Goal: Task Accomplishment & Management: Use online tool/utility

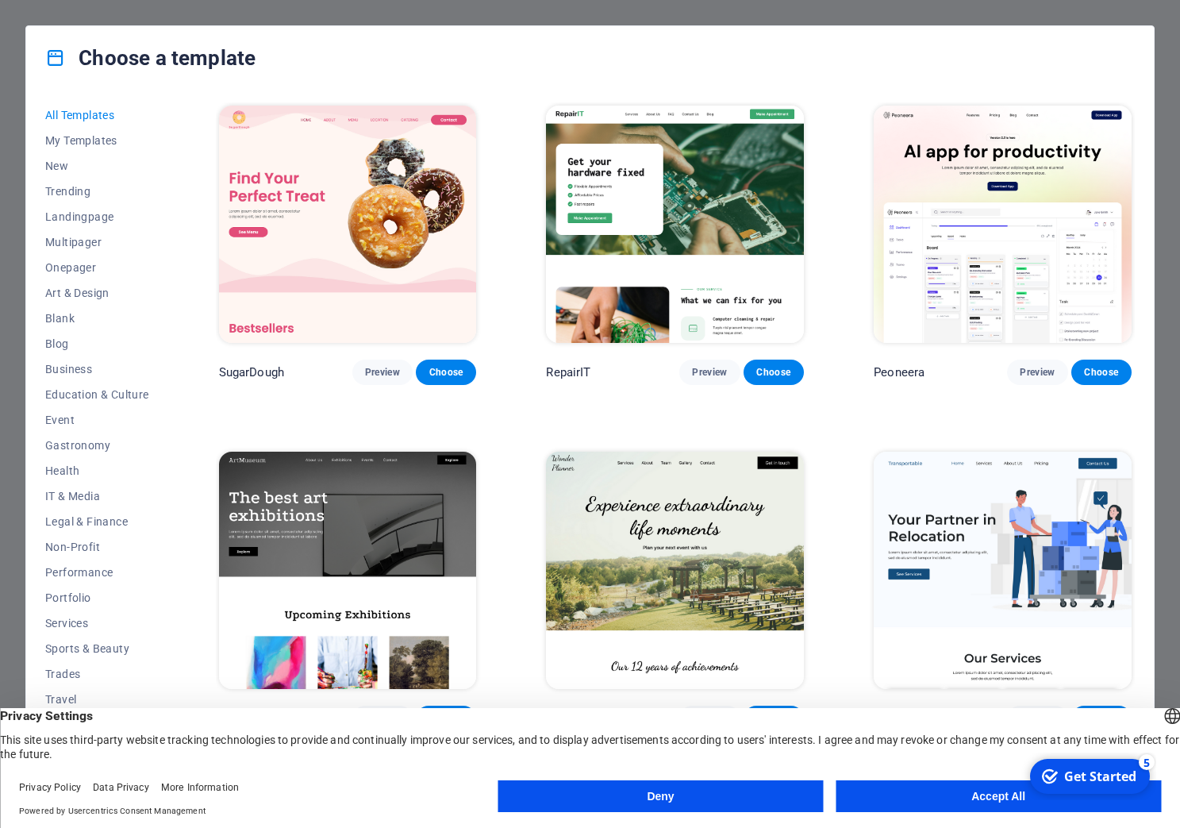
click at [740, 799] on button "Deny" at bounding box center [660, 796] width 325 height 32
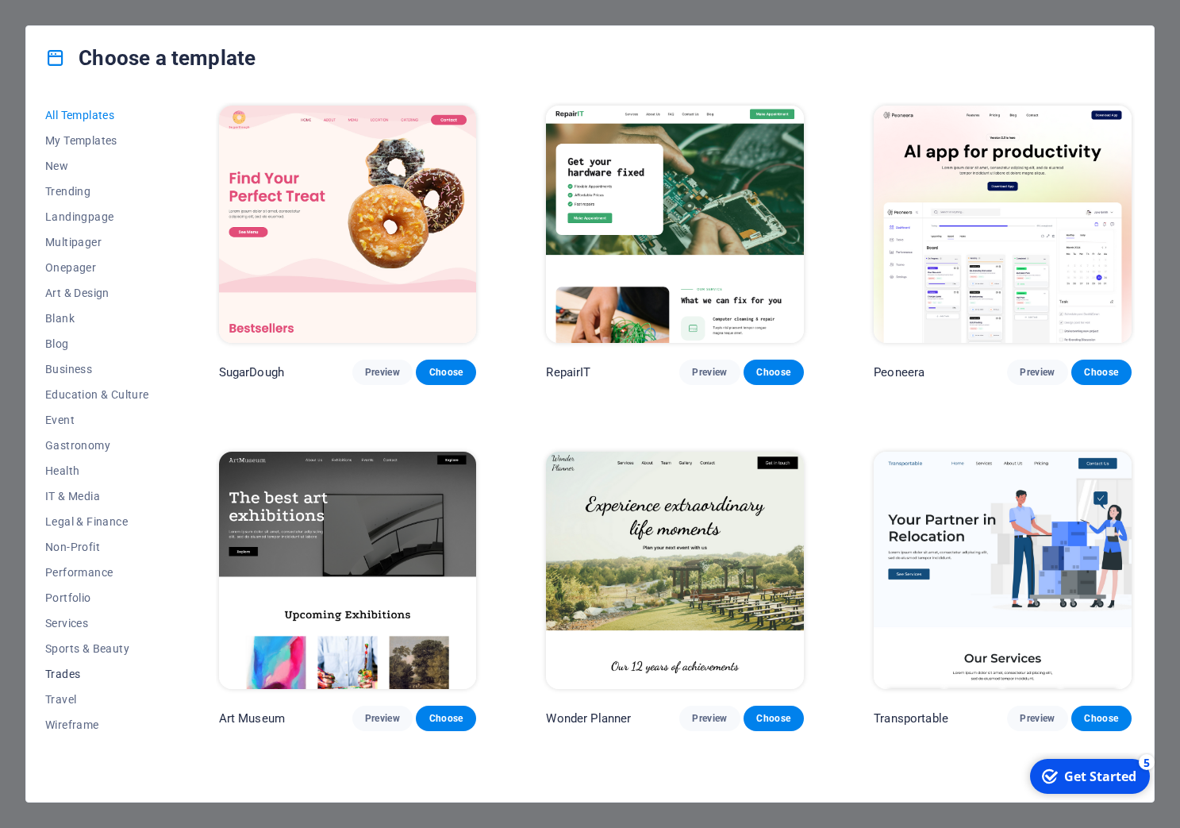
click at [52, 672] on span "Trades" at bounding box center [97, 674] width 104 height 13
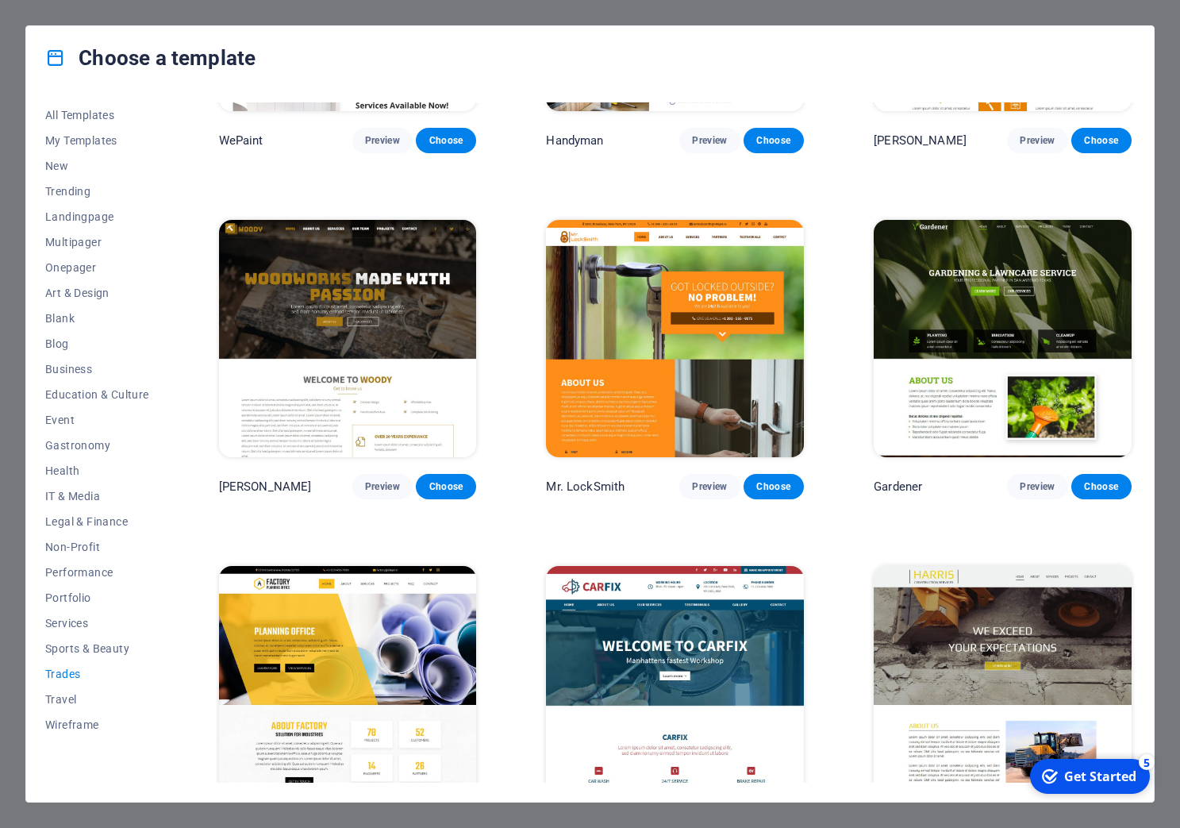
scroll to position [271, 0]
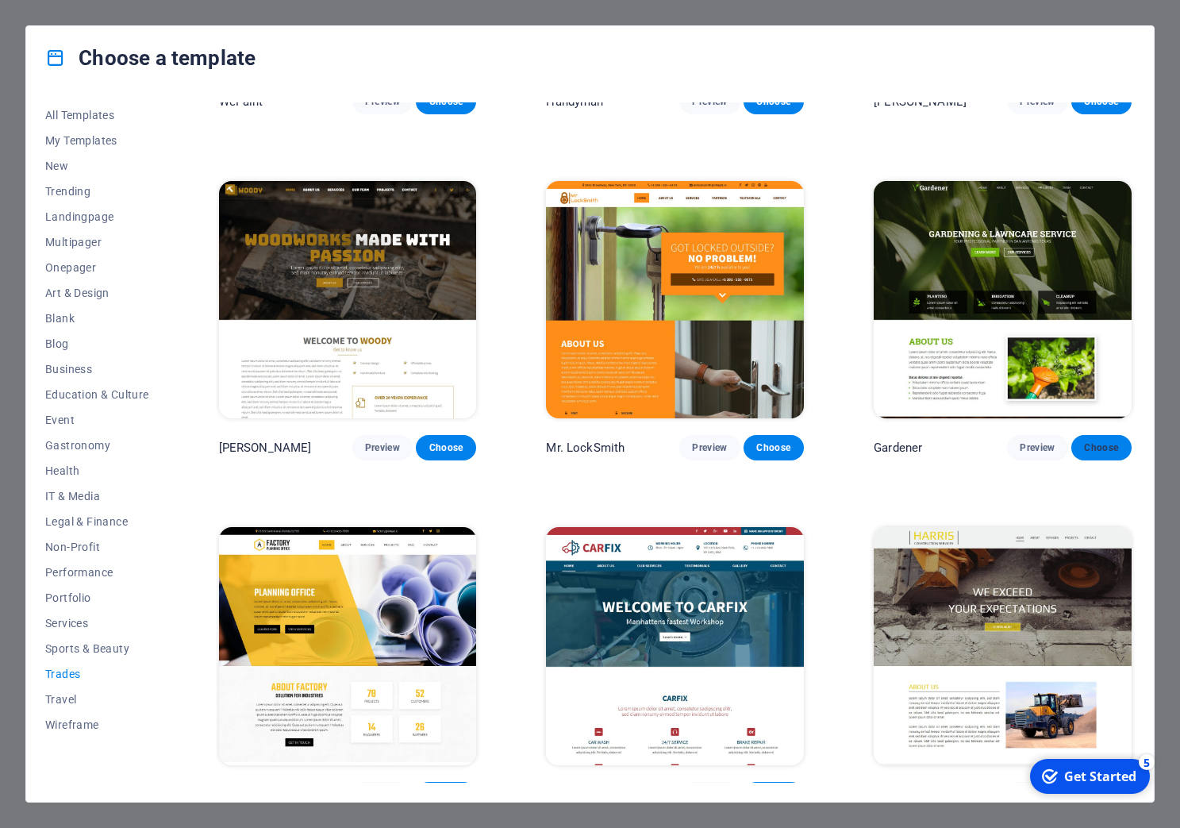
click at [1084, 441] on span "Choose" at bounding box center [1101, 447] width 35 height 13
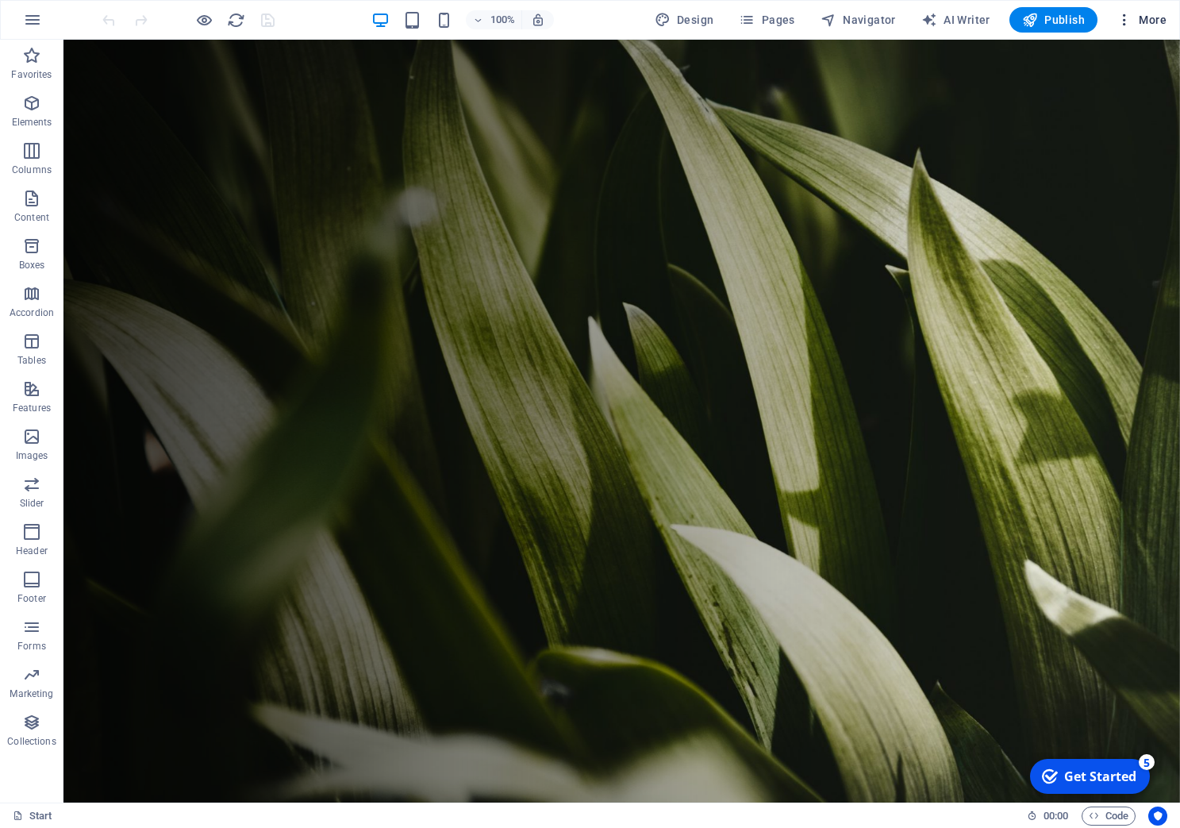
click at [1142, 14] on span "More" at bounding box center [1142, 20] width 50 height 16
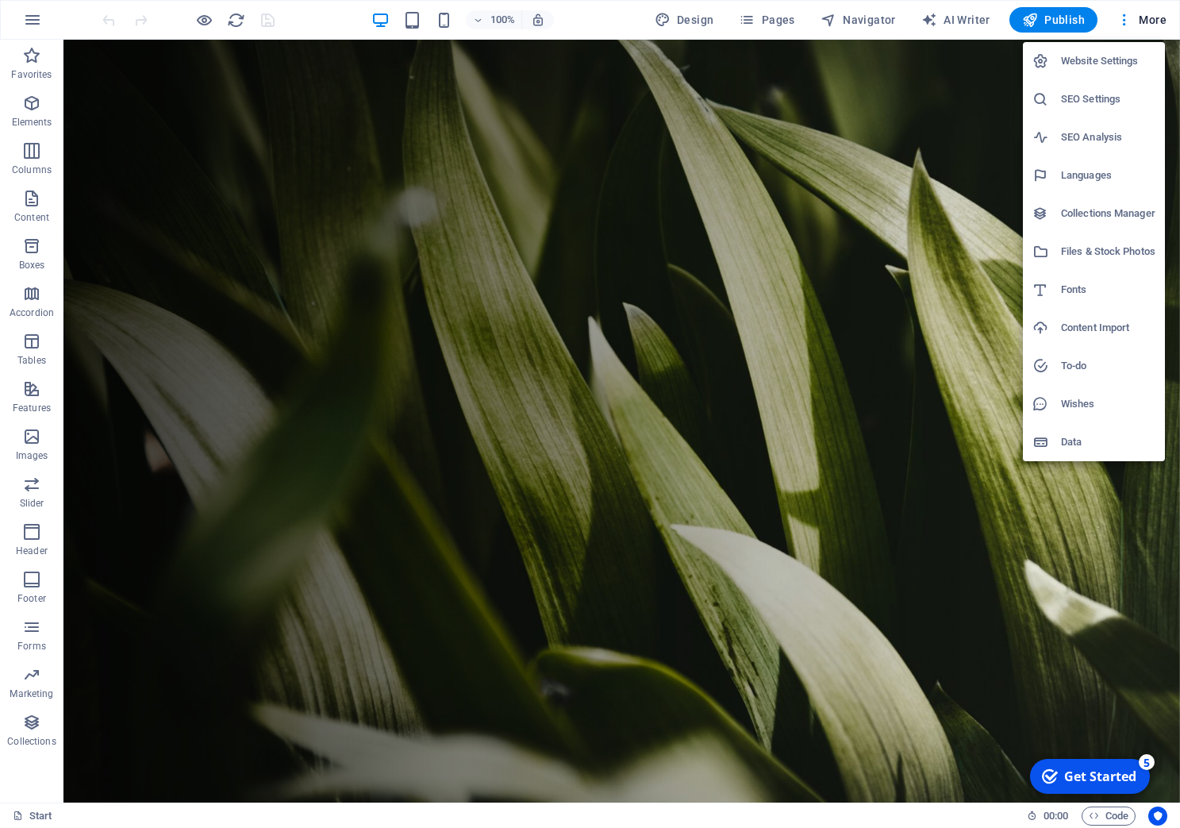
click at [33, 107] on div at bounding box center [590, 414] width 1180 height 828
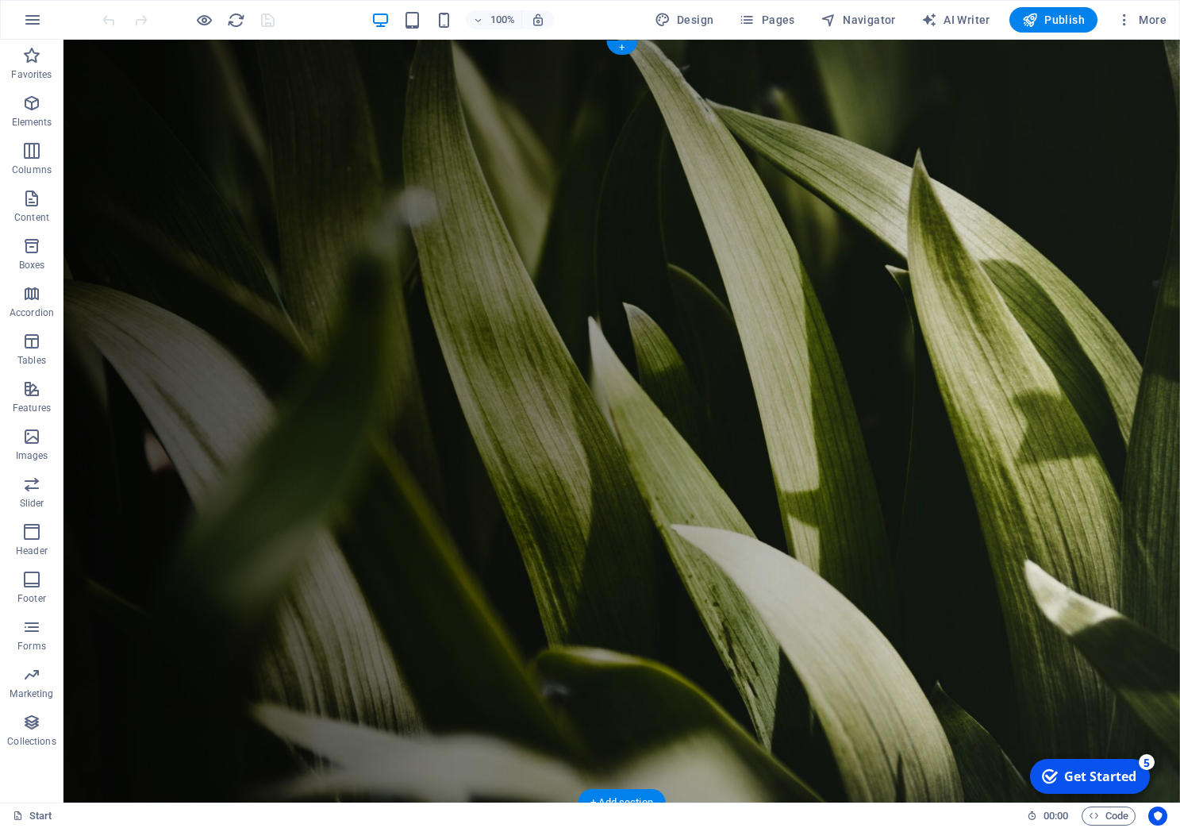
click at [125, 175] on figure at bounding box center [621, 421] width 1117 height 763
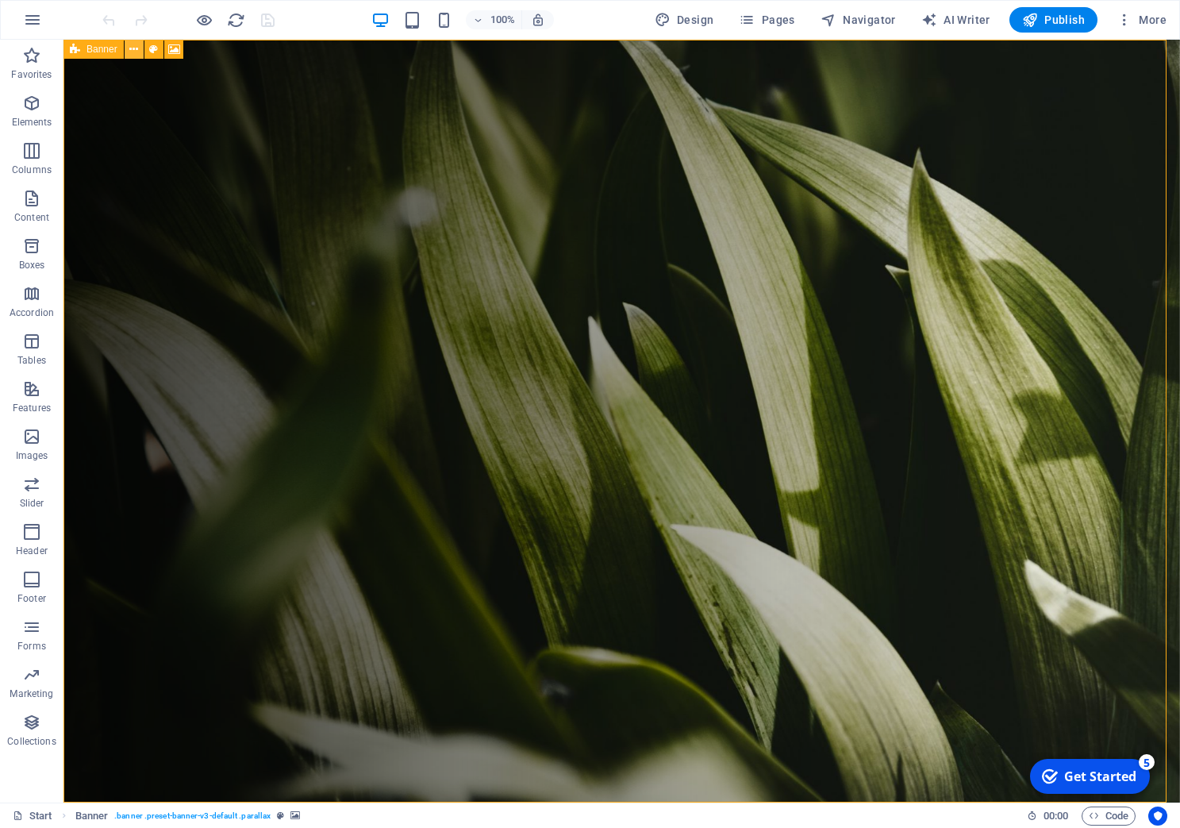
click at [136, 55] on icon at bounding box center [133, 49] width 9 height 17
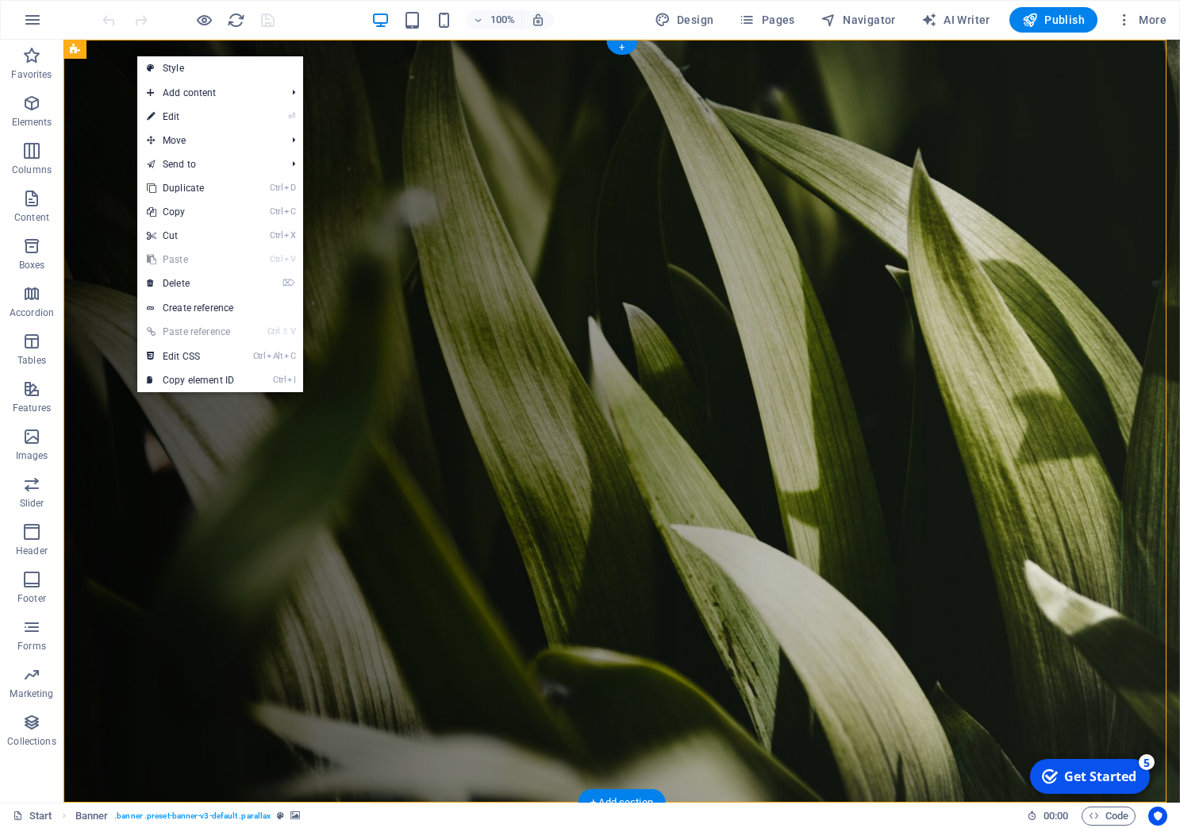
click at [110, 274] on figure at bounding box center [621, 421] width 1117 height 763
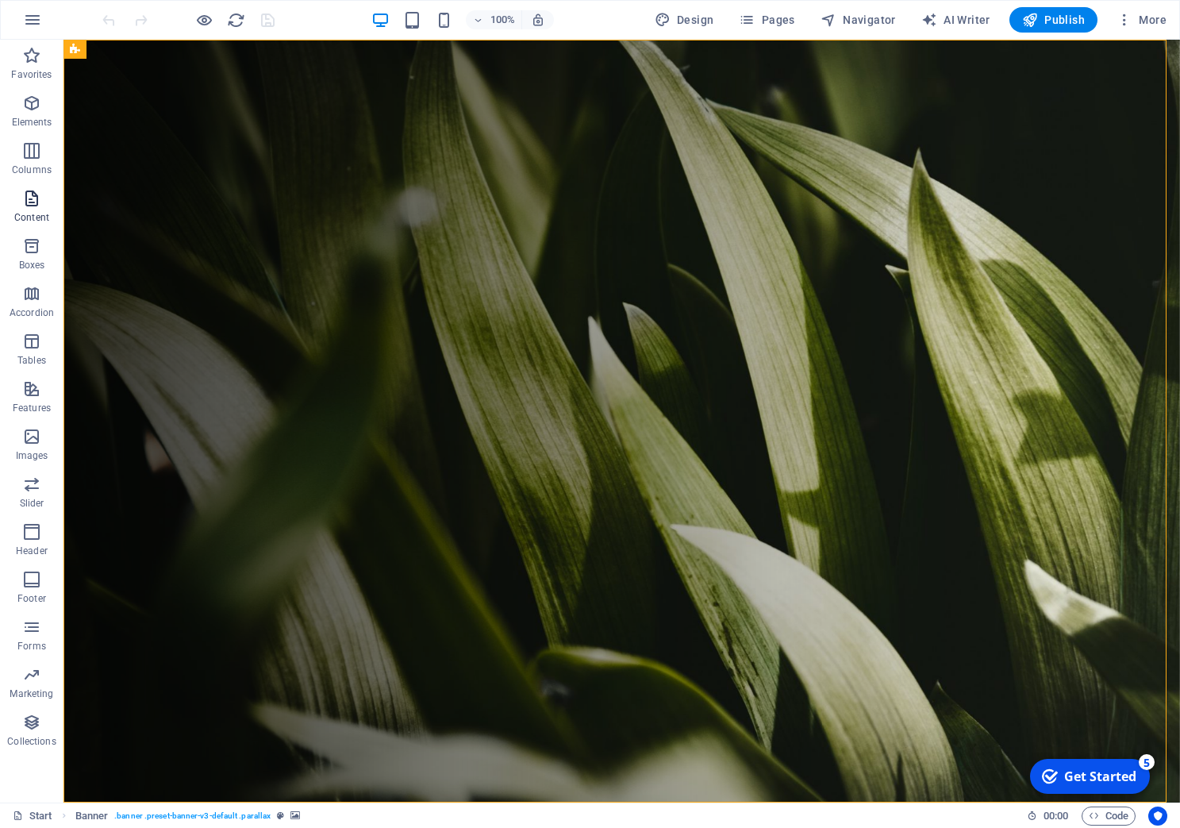
click at [32, 199] on icon "button" at bounding box center [31, 198] width 19 height 19
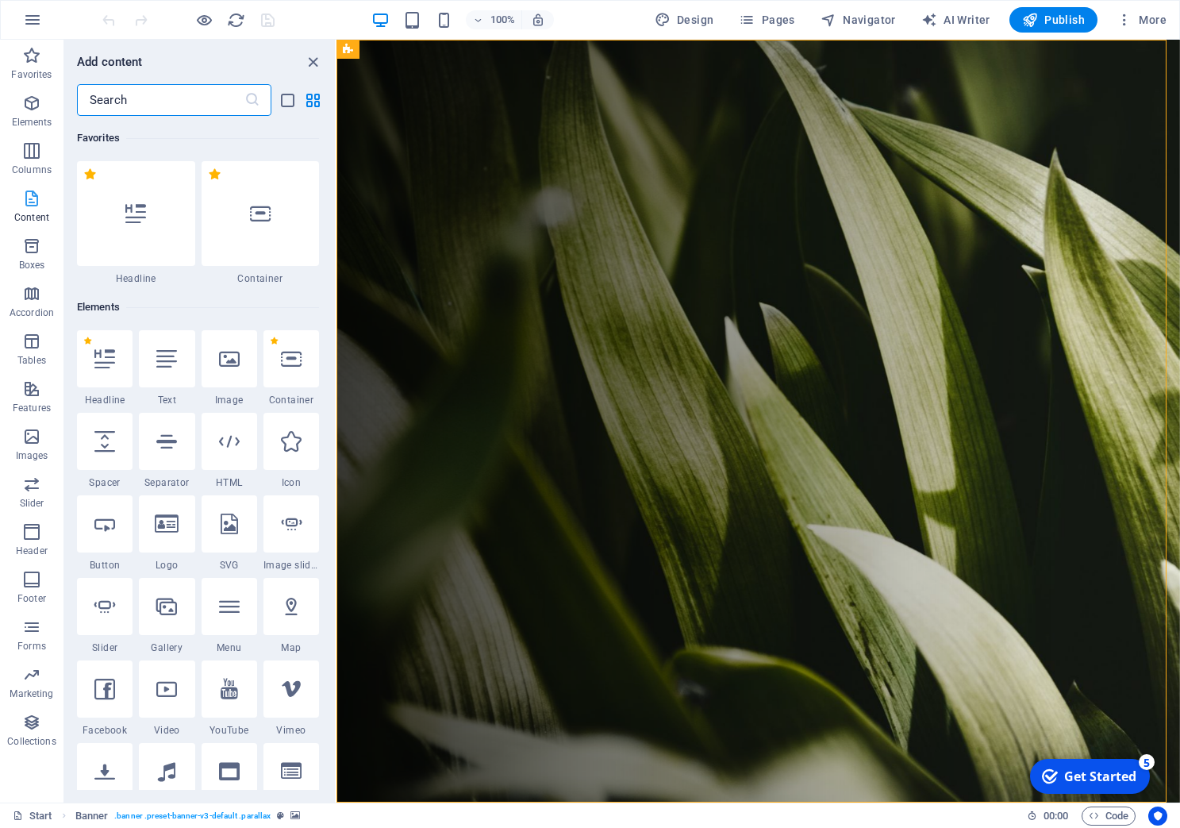
scroll to position [2777, 0]
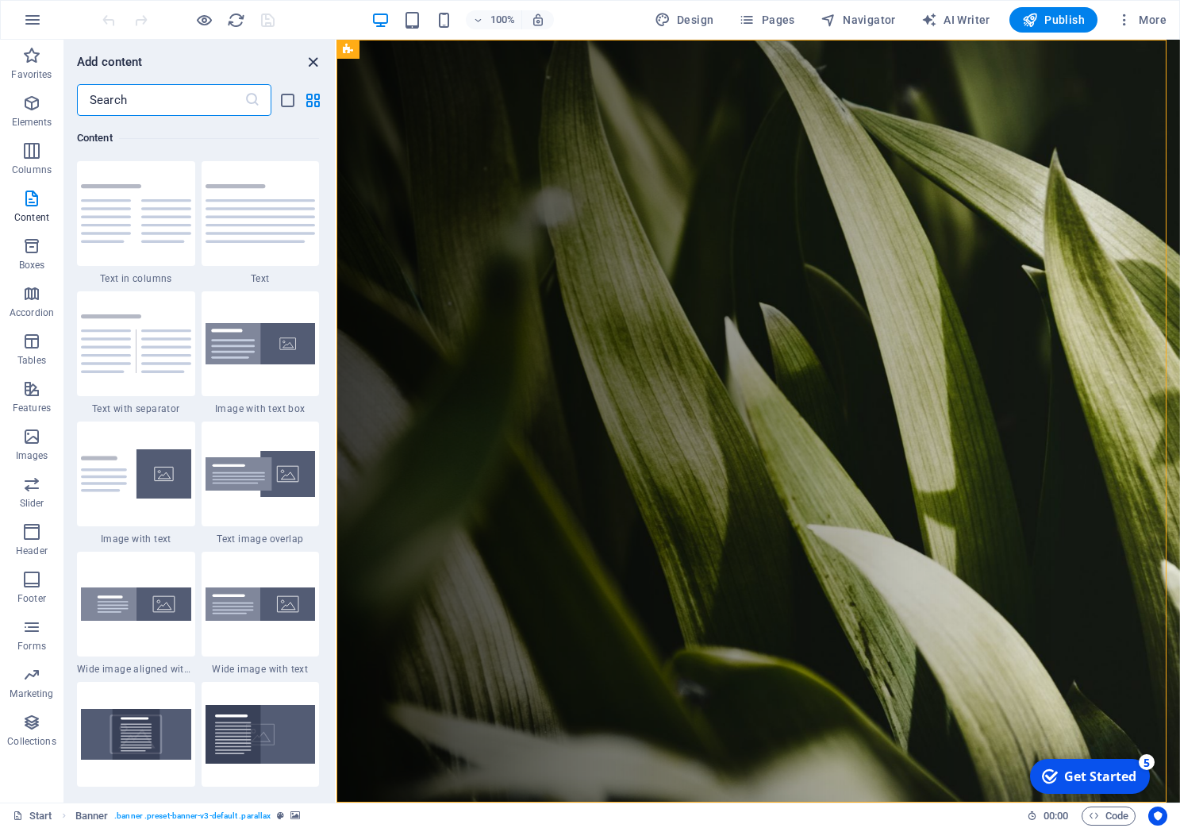
click at [317, 60] on icon "close panel" at bounding box center [313, 62] width 18 height 18
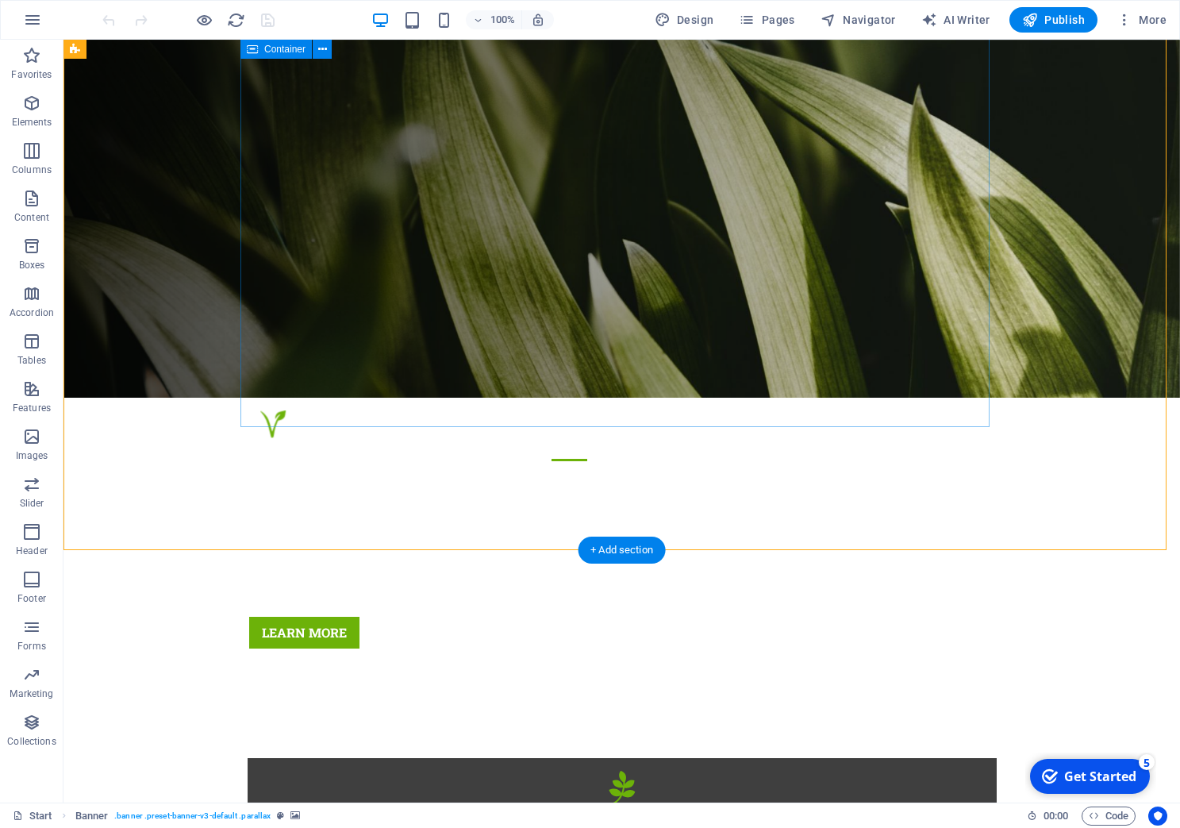
scroll to position [0, 0]
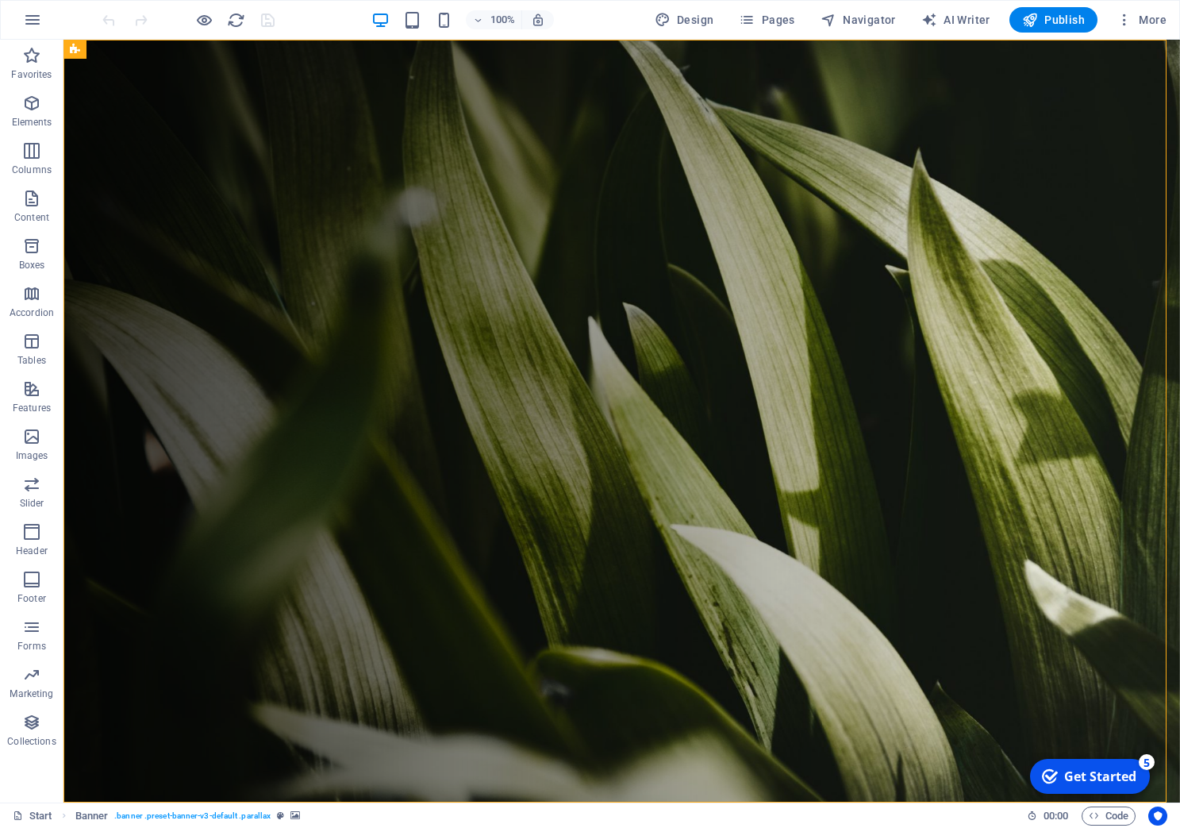
click at [1058, 776] on div "checkmark Get Started 5" at bounding box center [1089, 776] width 94 height 17
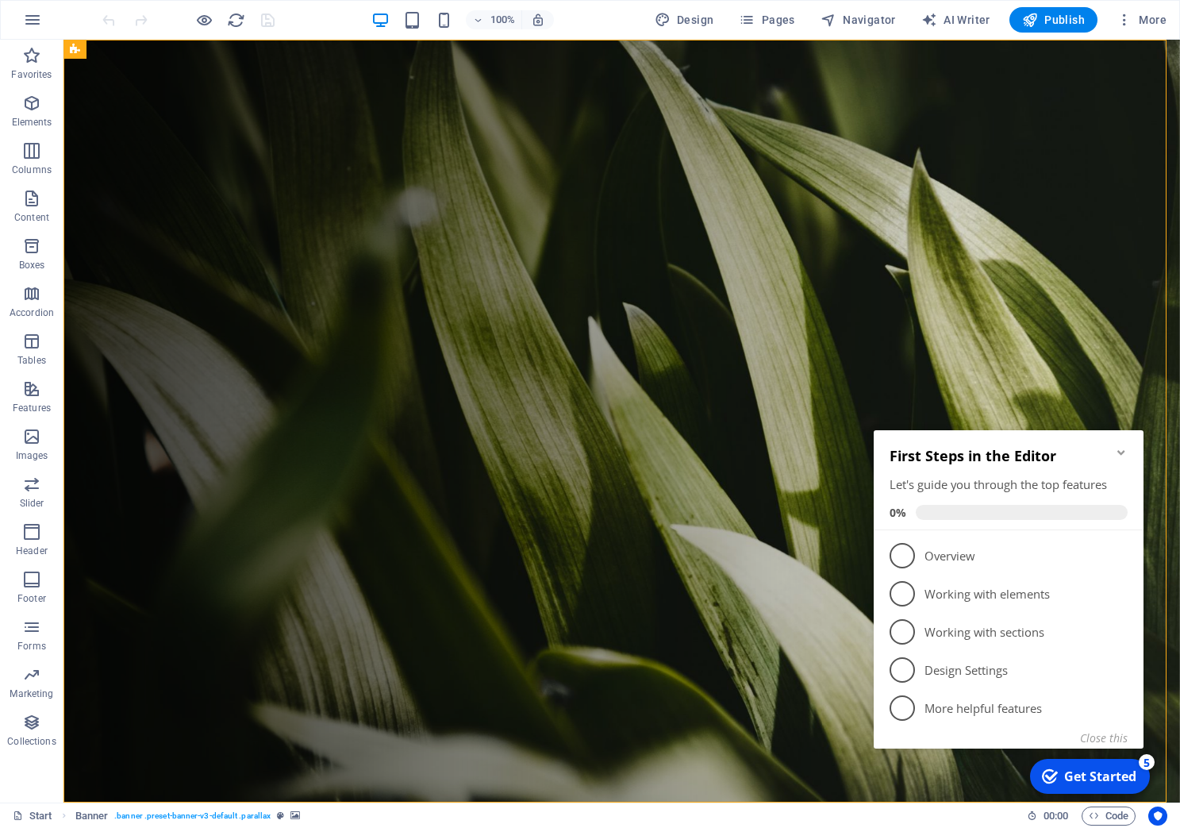
click at [347, 818] on div "Start Banner . banner .preset-banner-v3-default .parallax" at bounding box center [514, 815] width 1002 height 19
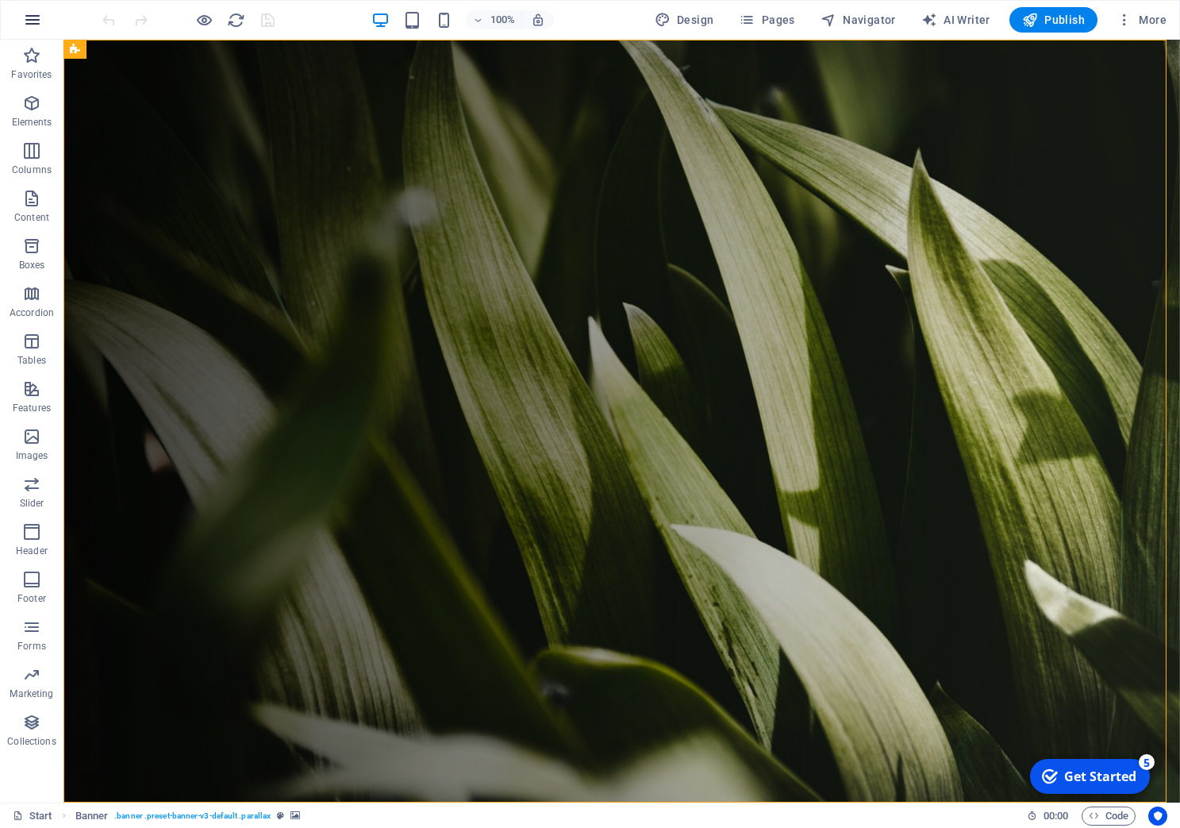
click at [41, 20] on icon "button" at bounding box center [32, 19] width 19 height 19
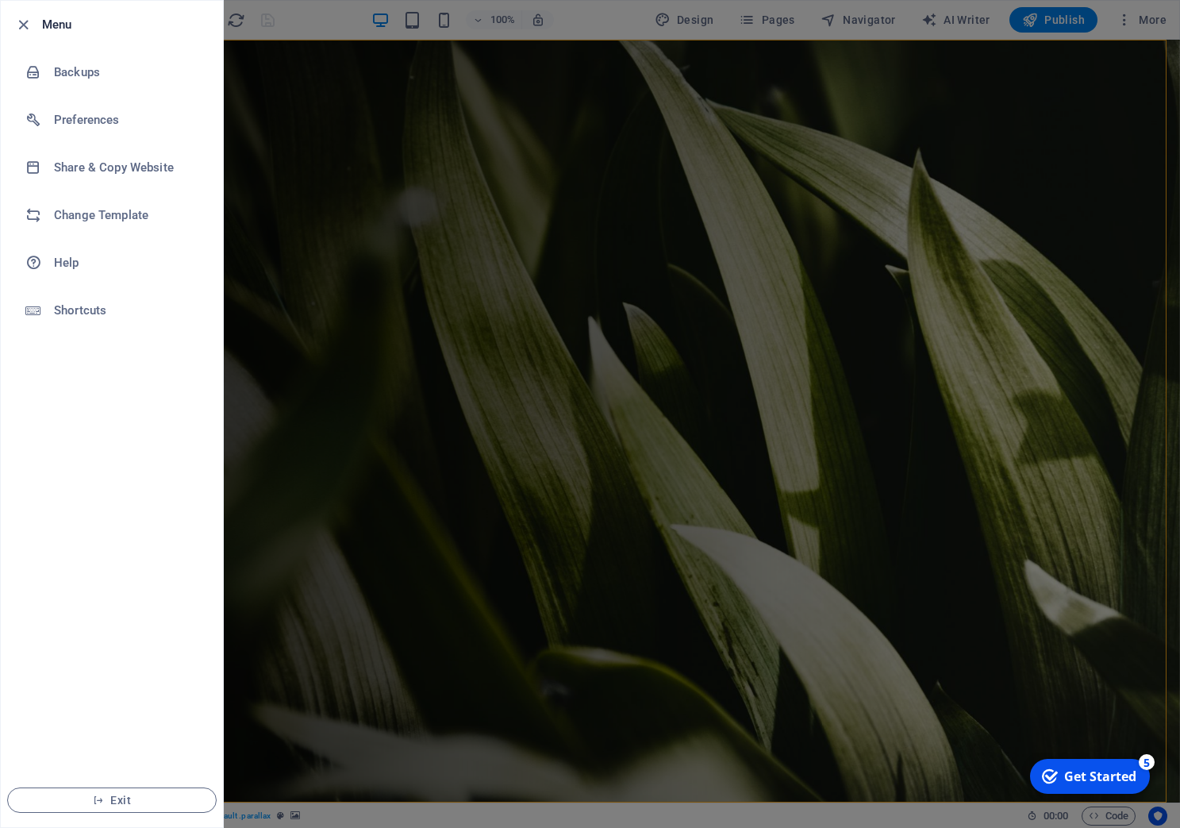
click at [250, 342] on div at bounding box center [590, 414] width 1180 height 828
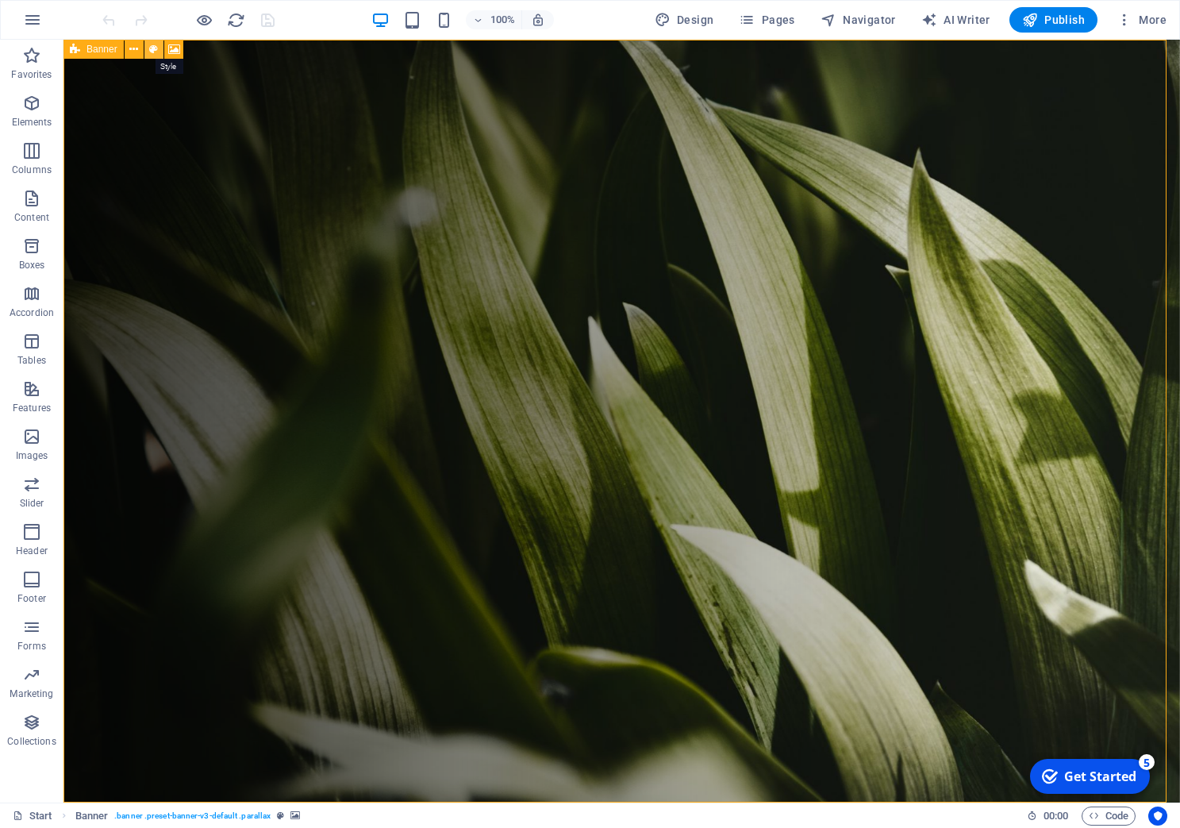
click at [156, 50] on icon at bounding box center [153, 49] width 9 height 17
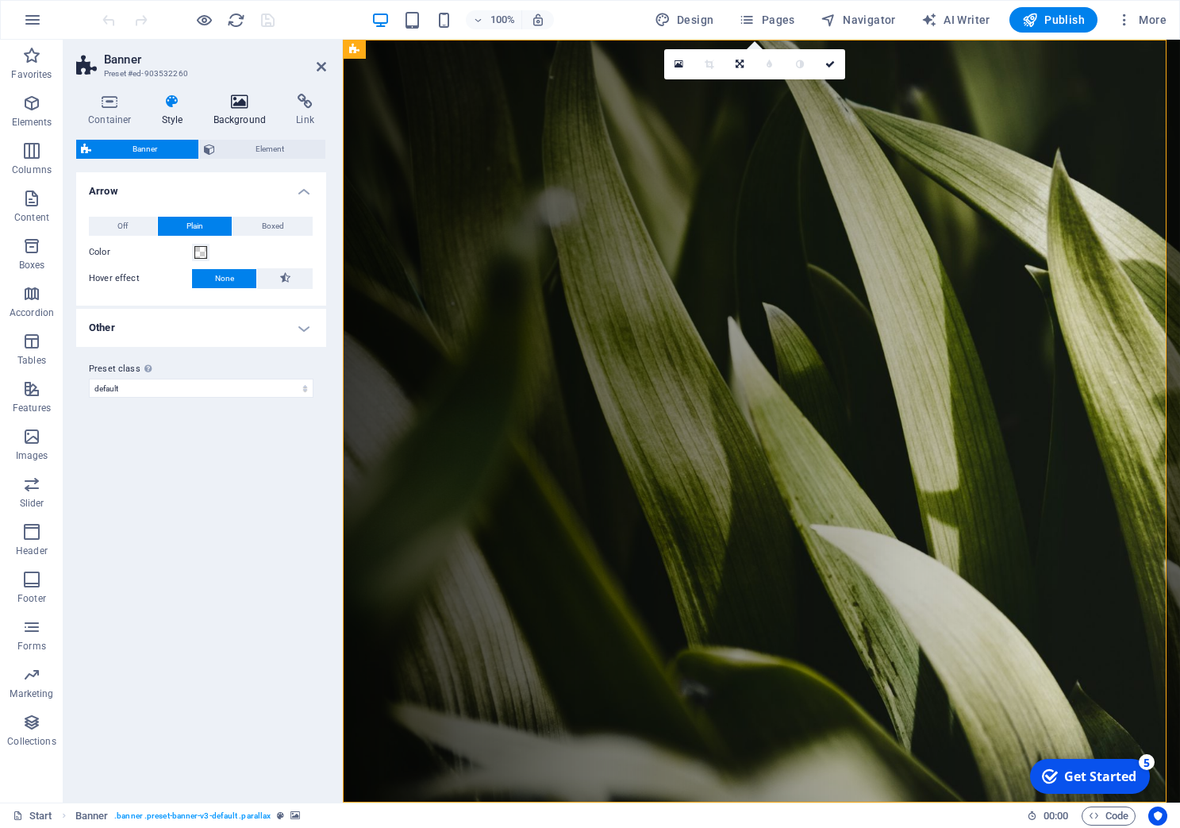
click at [237, 106] on icon at bounding box center [240, 102] width 77 height 16
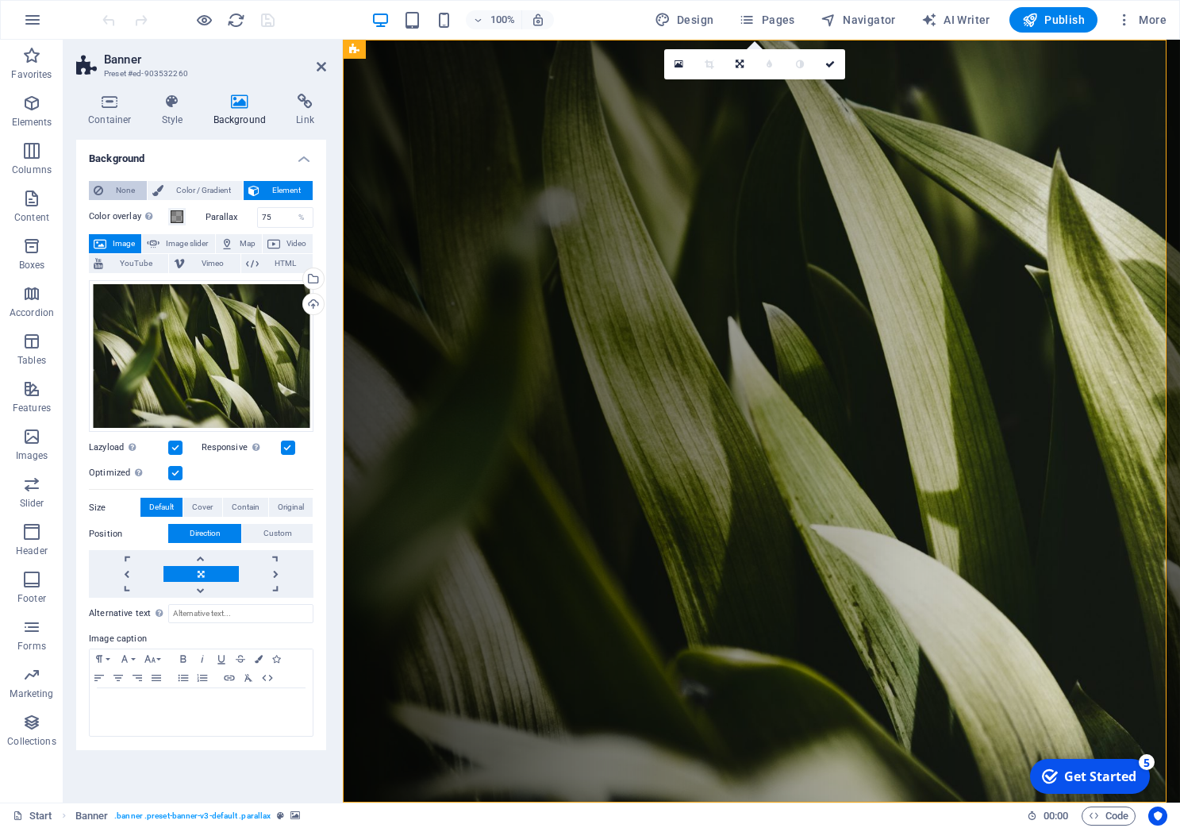
click at [115, 189] on span "None" at bounding box center [125, 190] width 34 height 19
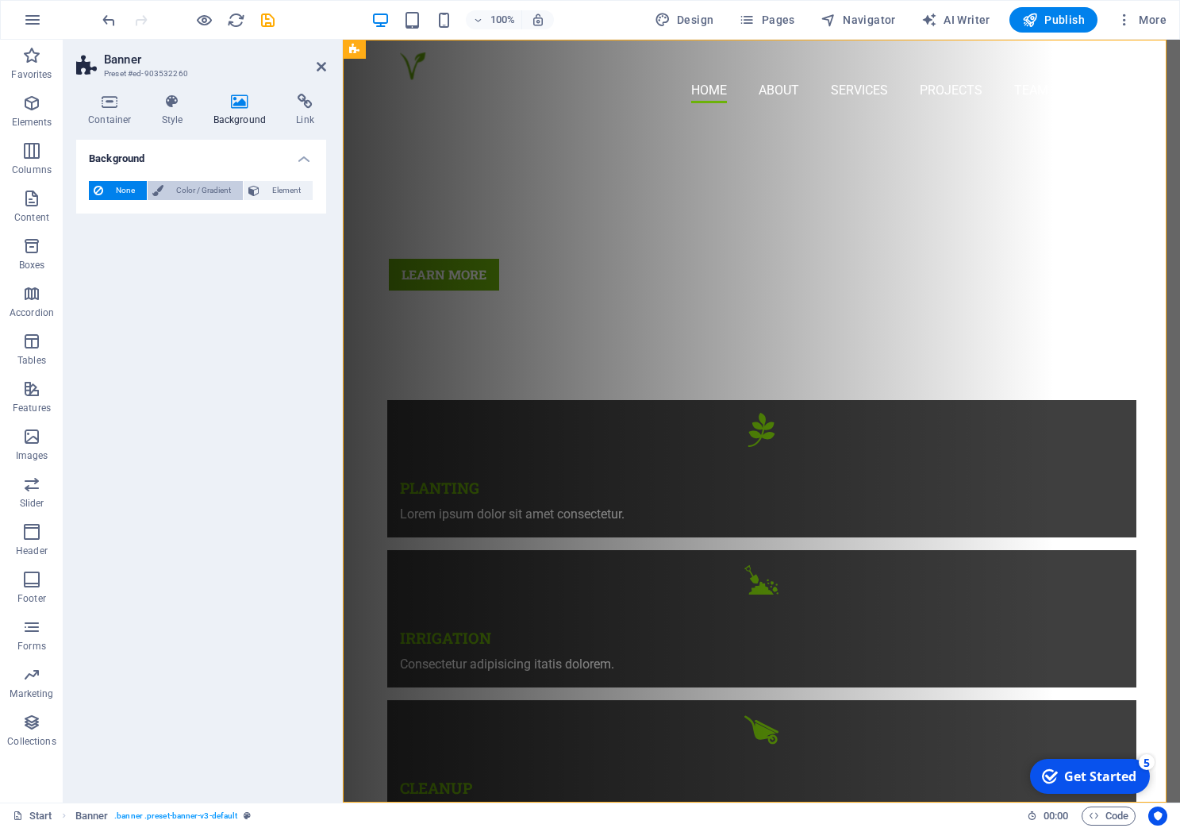
click at [200, 183] on span "Color / Gradient" at bounding box center [203, 190] width 70 height 19
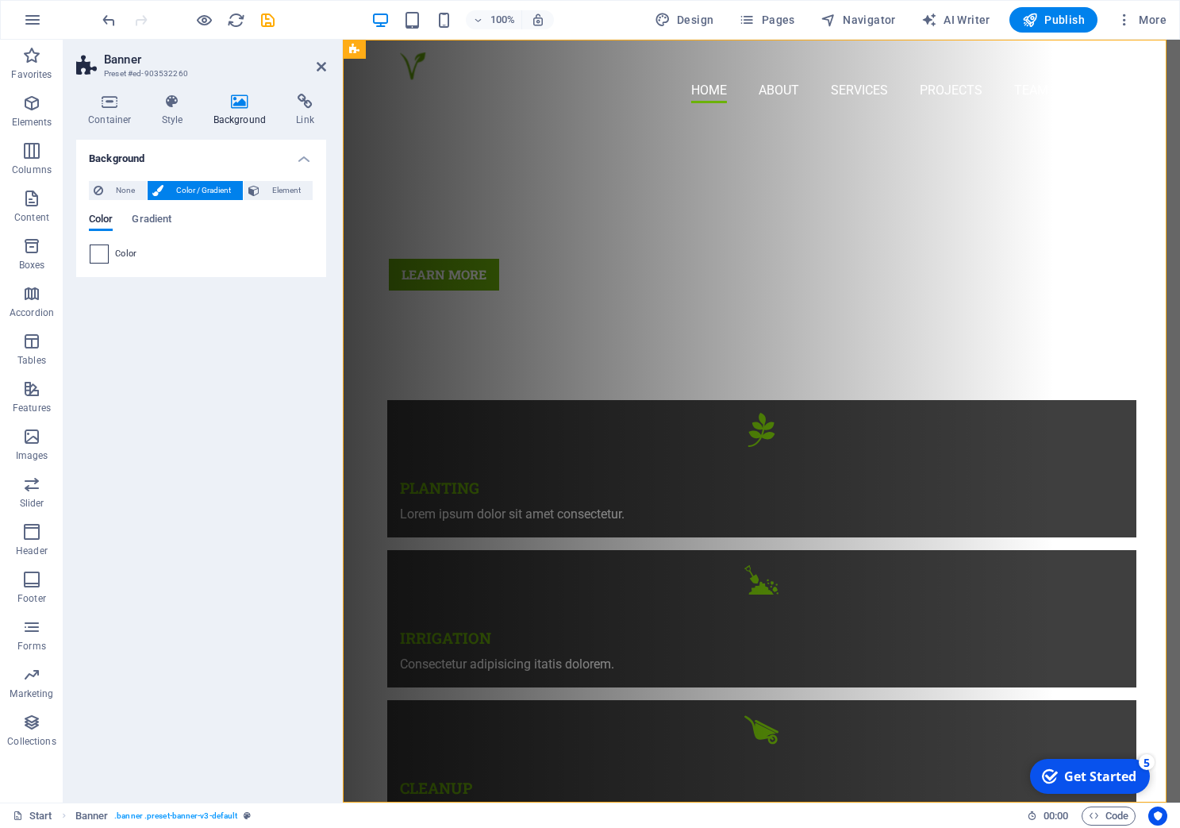
click at [98, 257] on span at bounding box center [98, 253] width 17 height 17
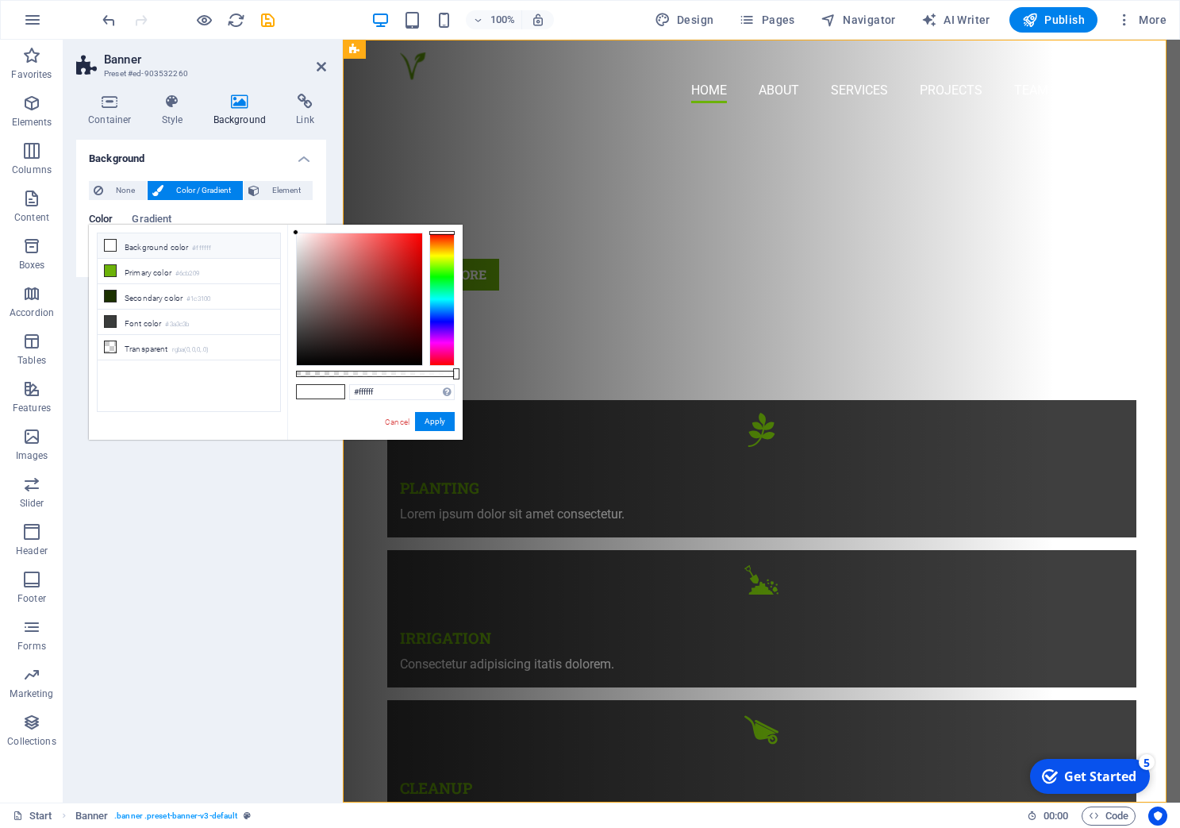
click at [154, 240] on li "Background color #ffffff" at bounding box center [189, 245] width 183 height 25
click at [109, 244] on icon at bounding box center [110, 245] width 11 height 11
click at [305, 371] on div at bounding box center [375, 374] width 159 height 6
click at [407, 375] on div at bounding box center [375, 374] width 159 height 6
drag, startPoint x: 410, startPoint y: 375, endPoint x: 458, endPoint y: 372, distance: 48.5
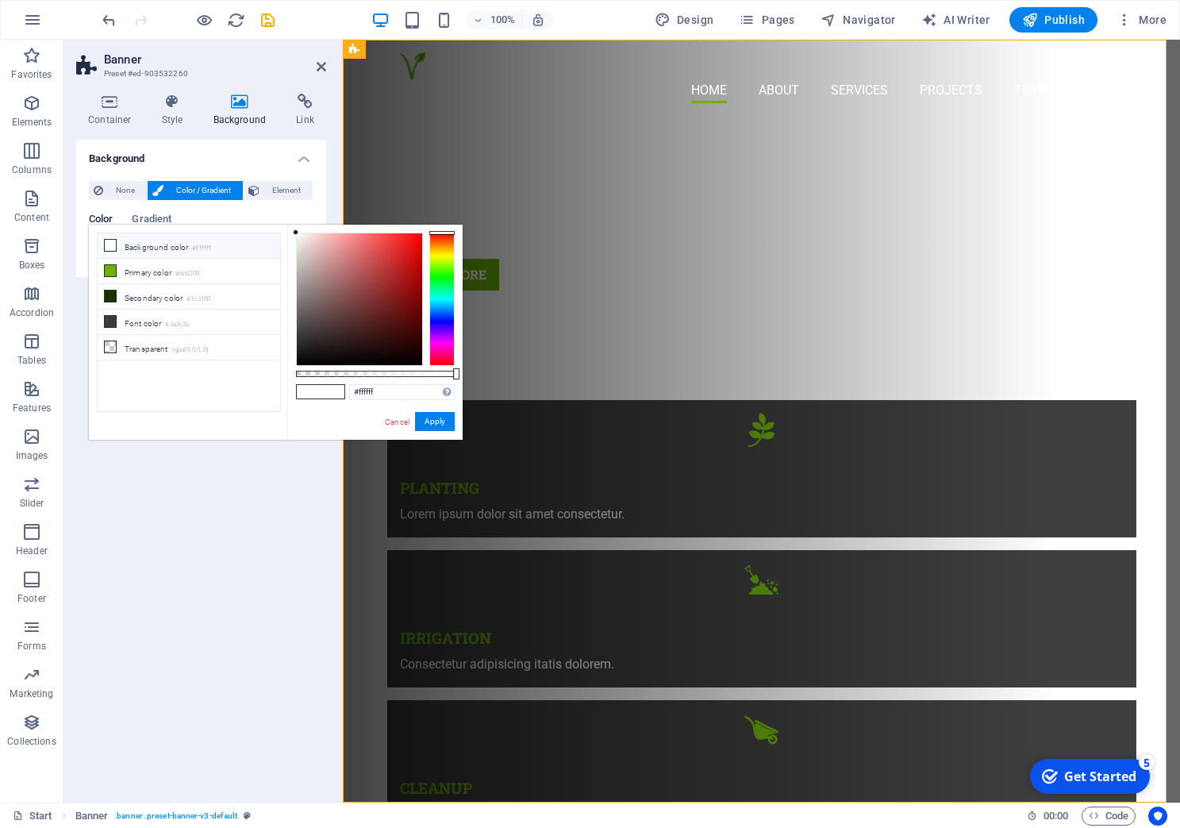
click at [458, 372] on div at bounding box center [456, 373] width 6 height 11
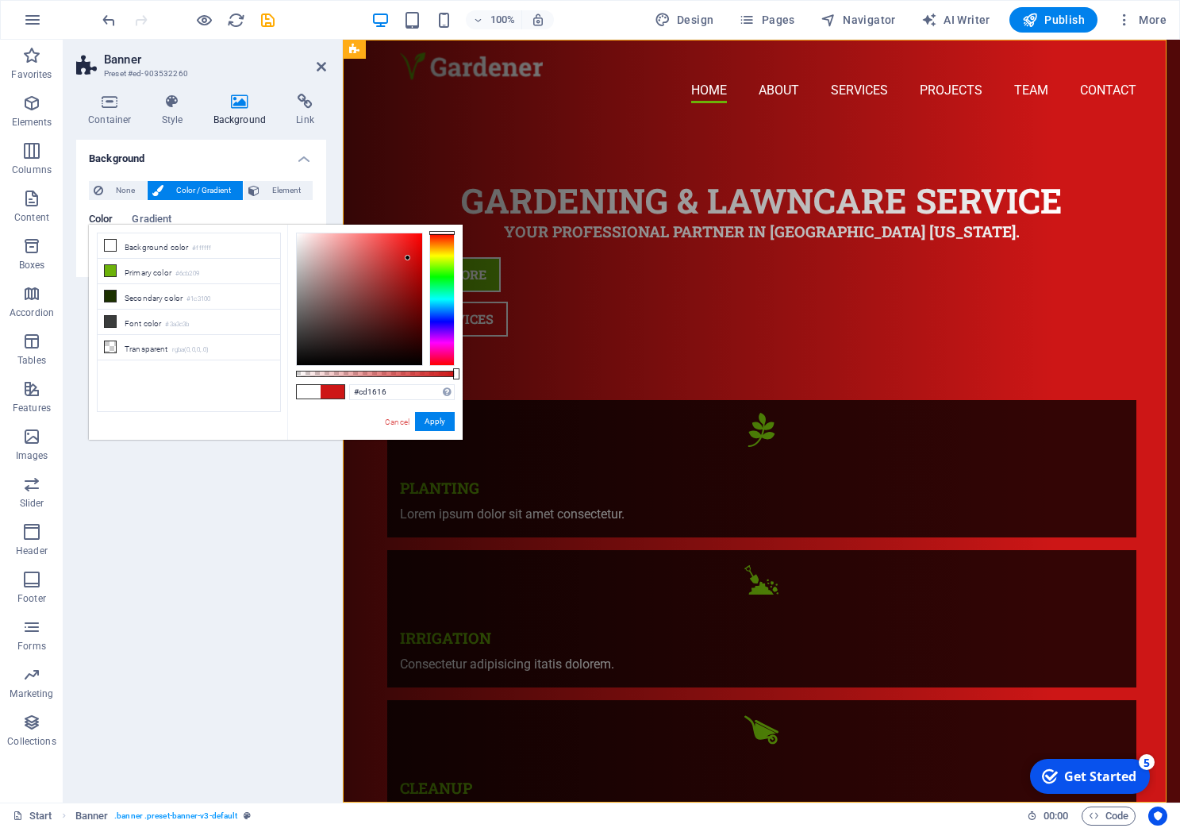
click at [408, 258] on div at bounding box center [359, 299] width 125 height 132
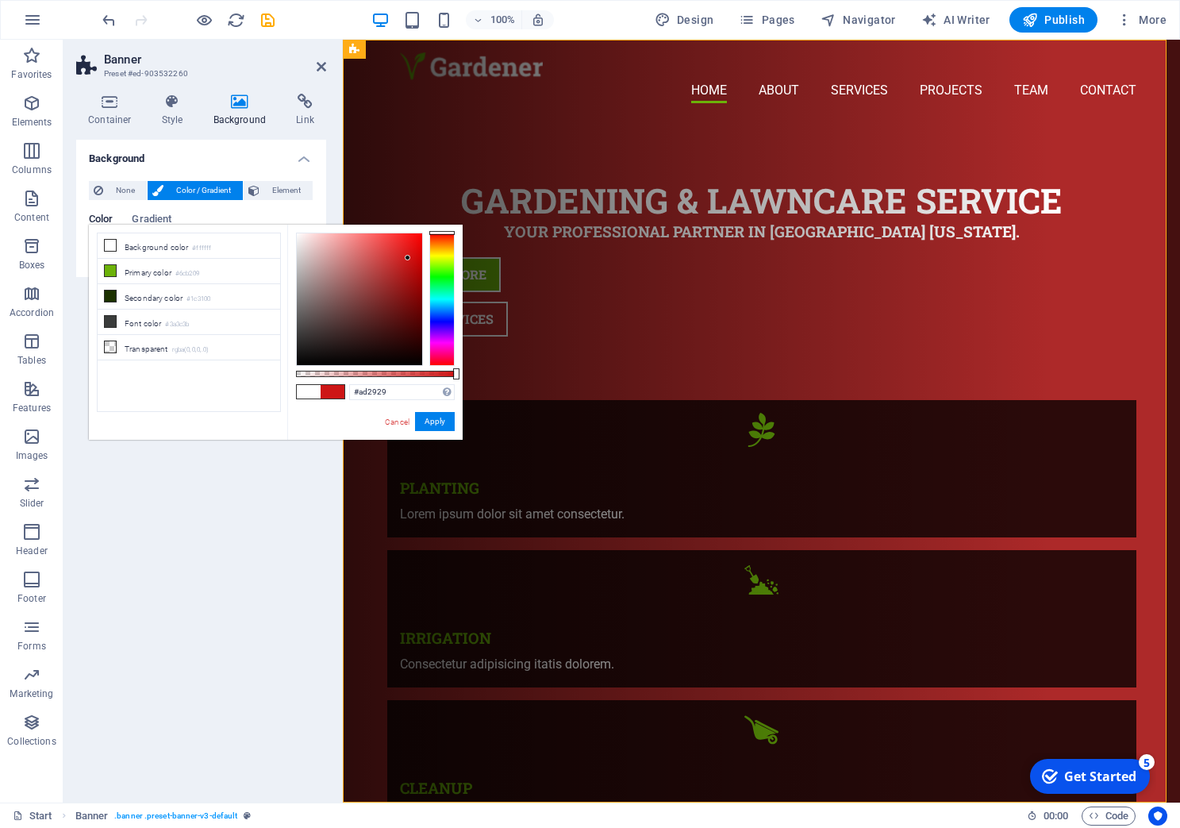
click at [392, 275] on div at bounding box center [359, 299] width 125 height 132
type input "#5f3e3e"
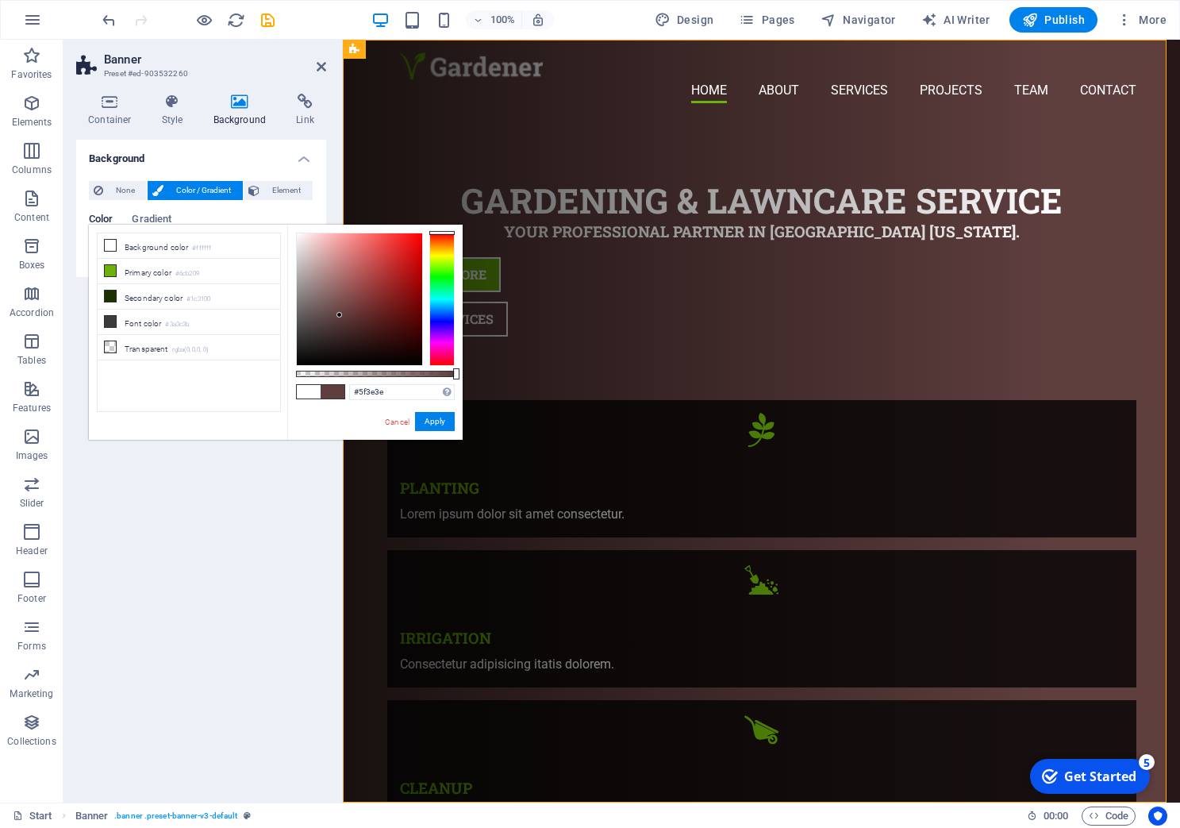
click at [340, 315] on div at bounding box center [359, 299] width 125 height 132
click at [436, 421] on button "Apply" at bounding box center [435, 421] width 40 height 19
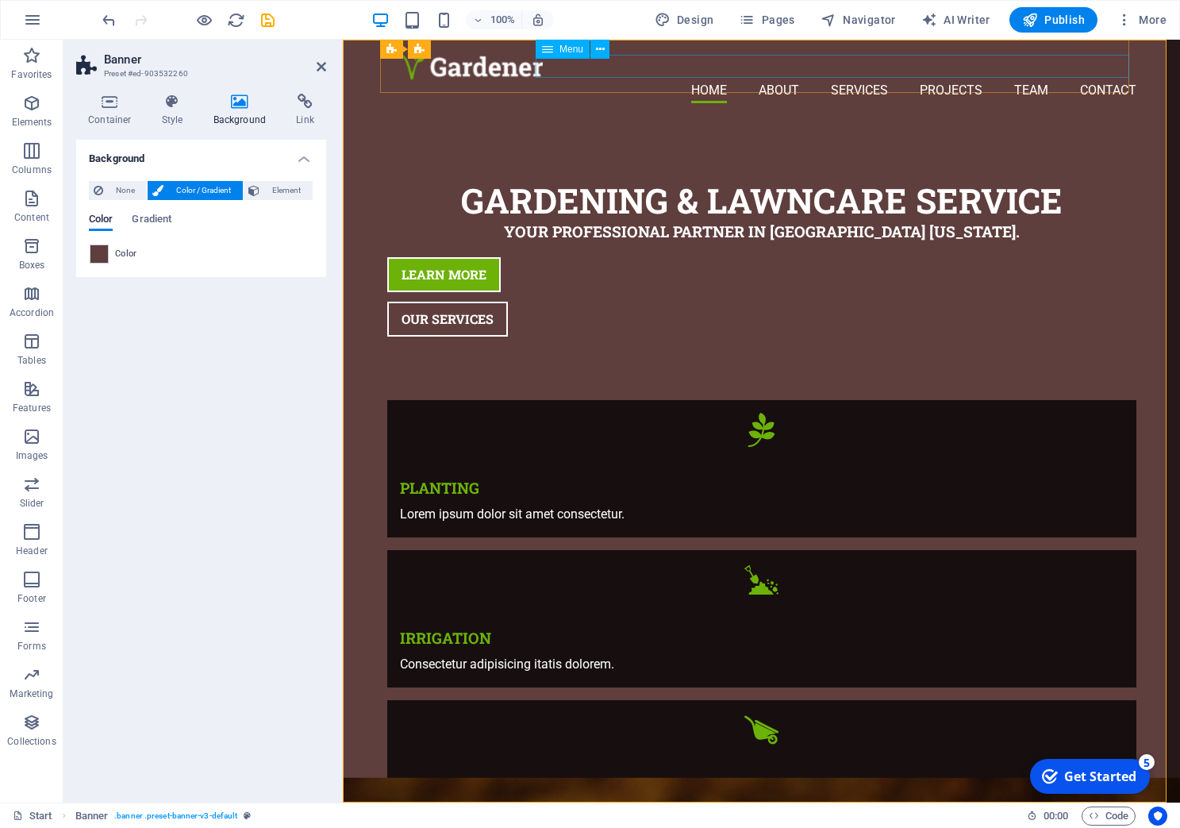
click at [647, 80] on nav "Home About Services Projects Team Contact" at bounding box center [768, 91] width 737 height 23
click at [571, 44] on span "Menu" at bounding box center [572, 49] width 24 height 10
click at [601, 50] on icon at bounding box center [600, 49] width 9 height 17
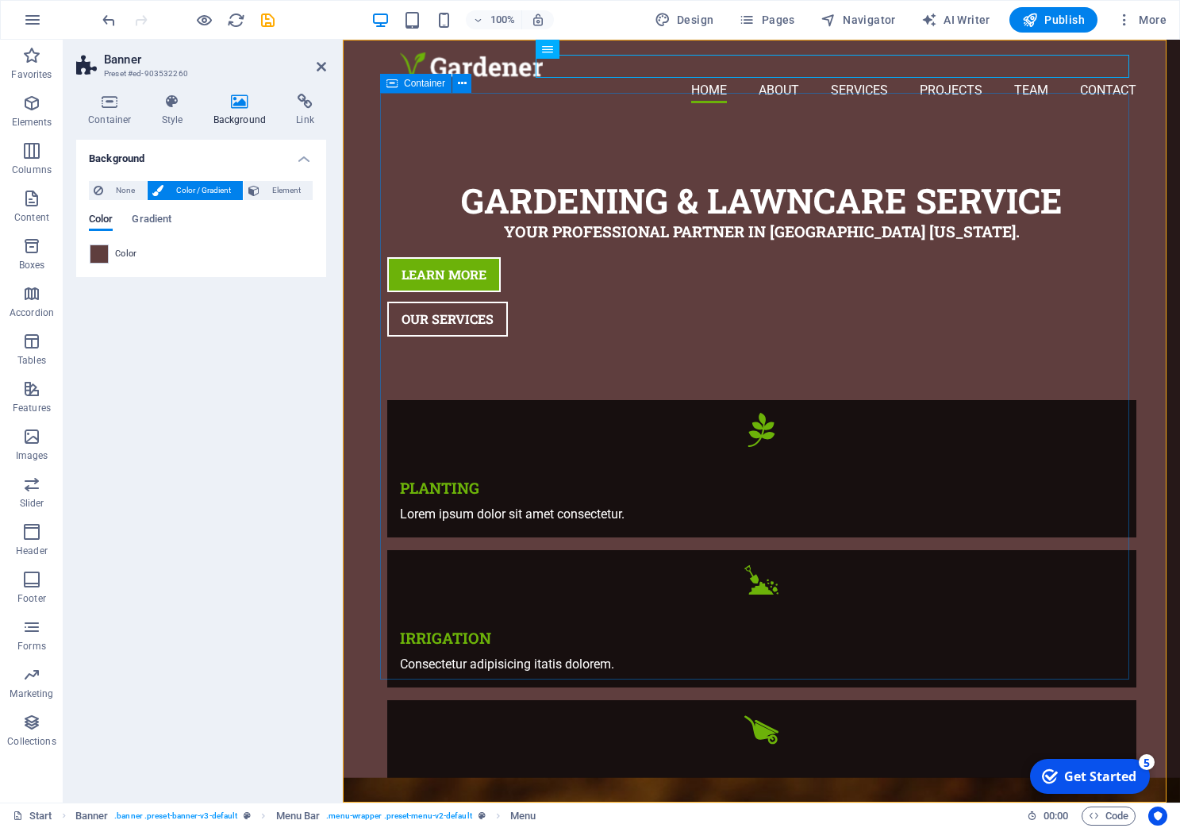
click at [489, 116] on div "Gardening & Lawncare Service Your professional Partner in [GEOGRAPHIC_DATA] [US…" at bounding box center [761, 258] width 749 height 284
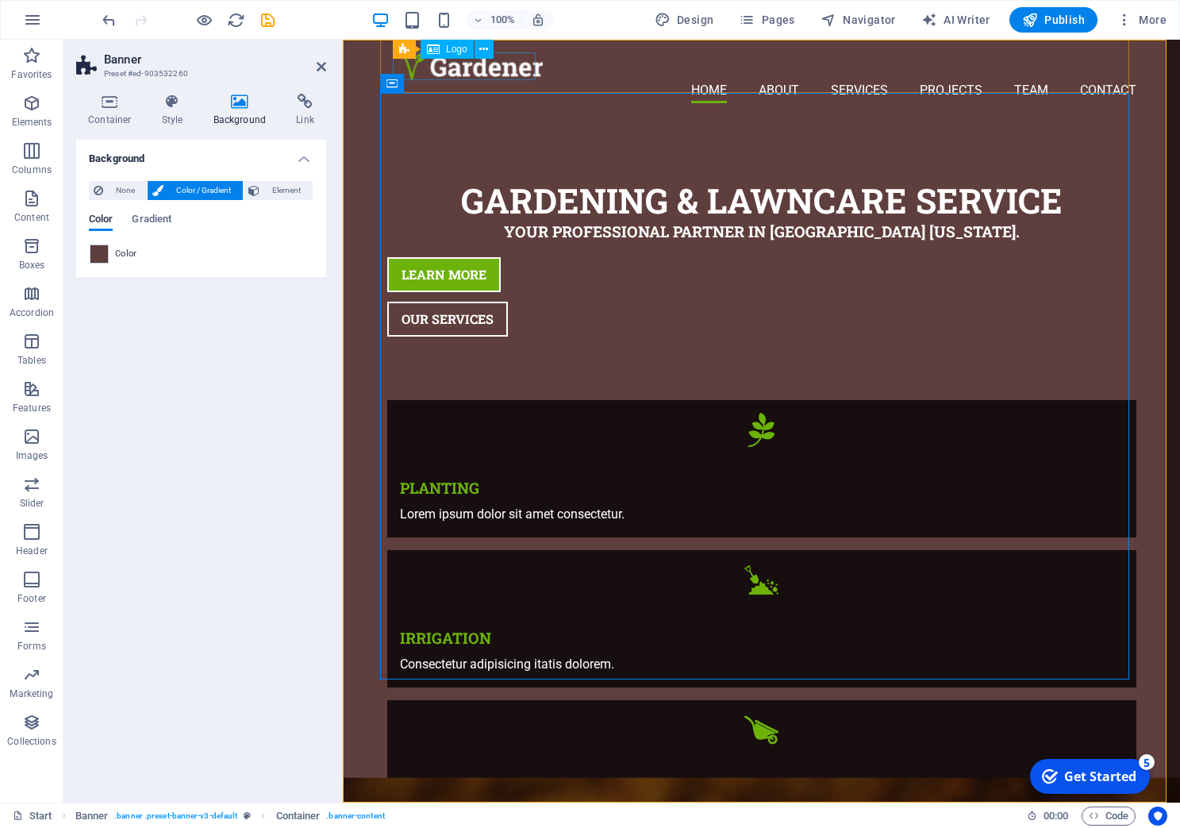
click at [495, 71] on div at bounding box center [768, 66] width 737 height 28
click at [486, 44] on icon at bounding box center [483, 49] width 9 height 17
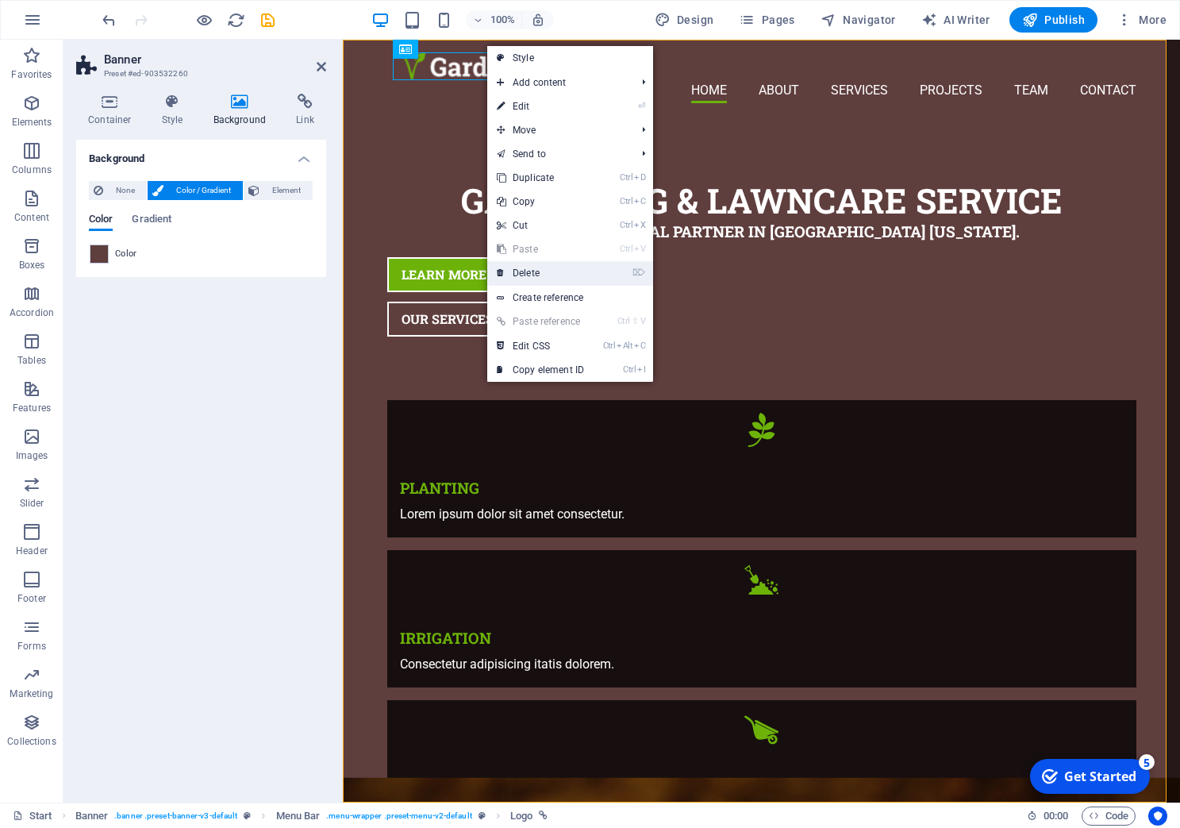
click at [535, 265] on link "⌦ Delete" at bounding box center [540, 273] width 106 height 24
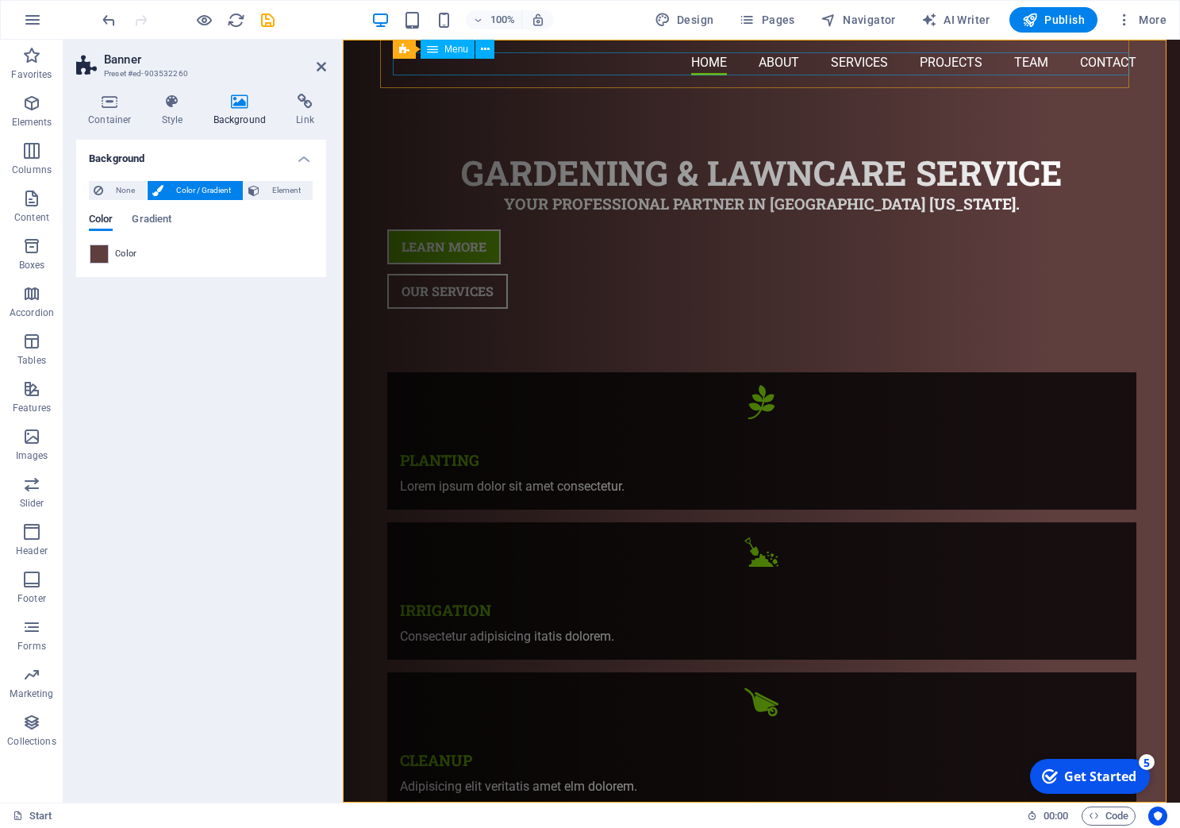
click at [597, 73] on nav "Home About Services Projects Team Contact" at bounding box center [768, 63] width 737 height 23
click at [486, 51] on icon at bounding box center [485, 49] width 9 height 17
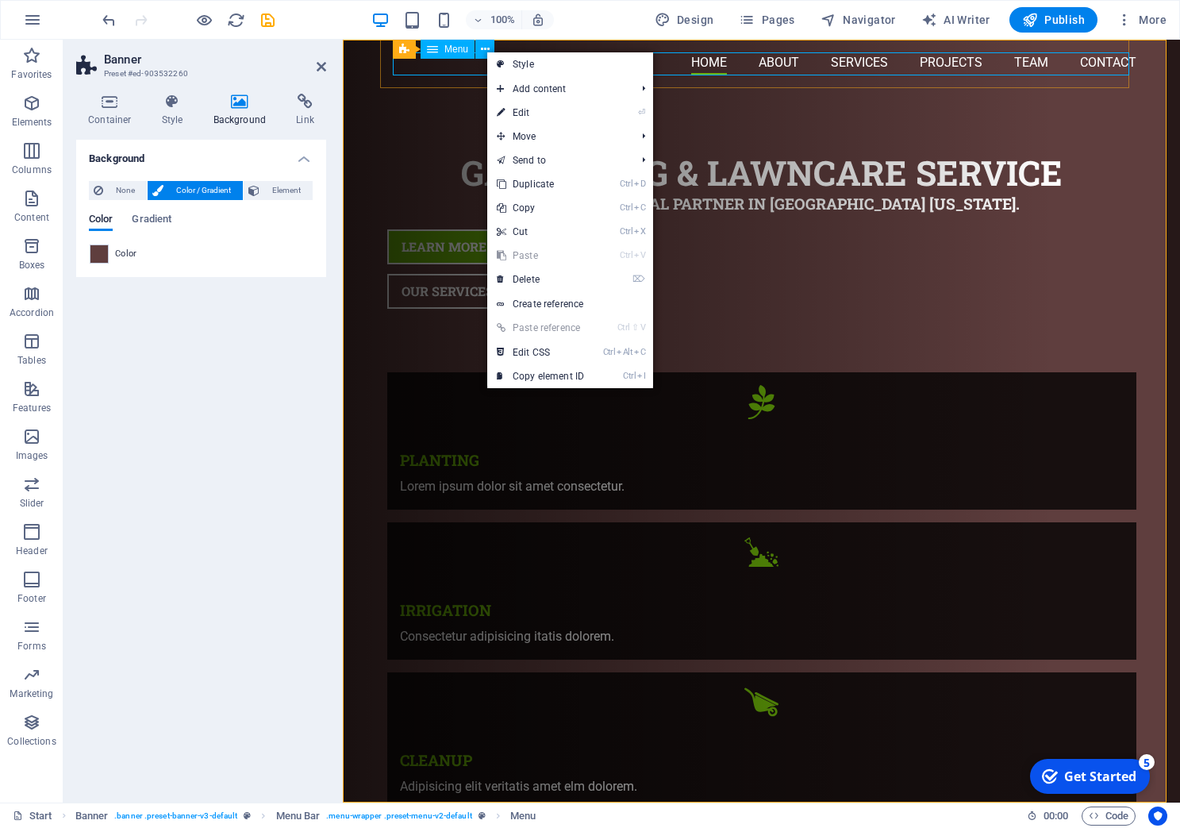
click at [452, 52] on span "Menu" at bounding box center [456, 49] width 24 height 10
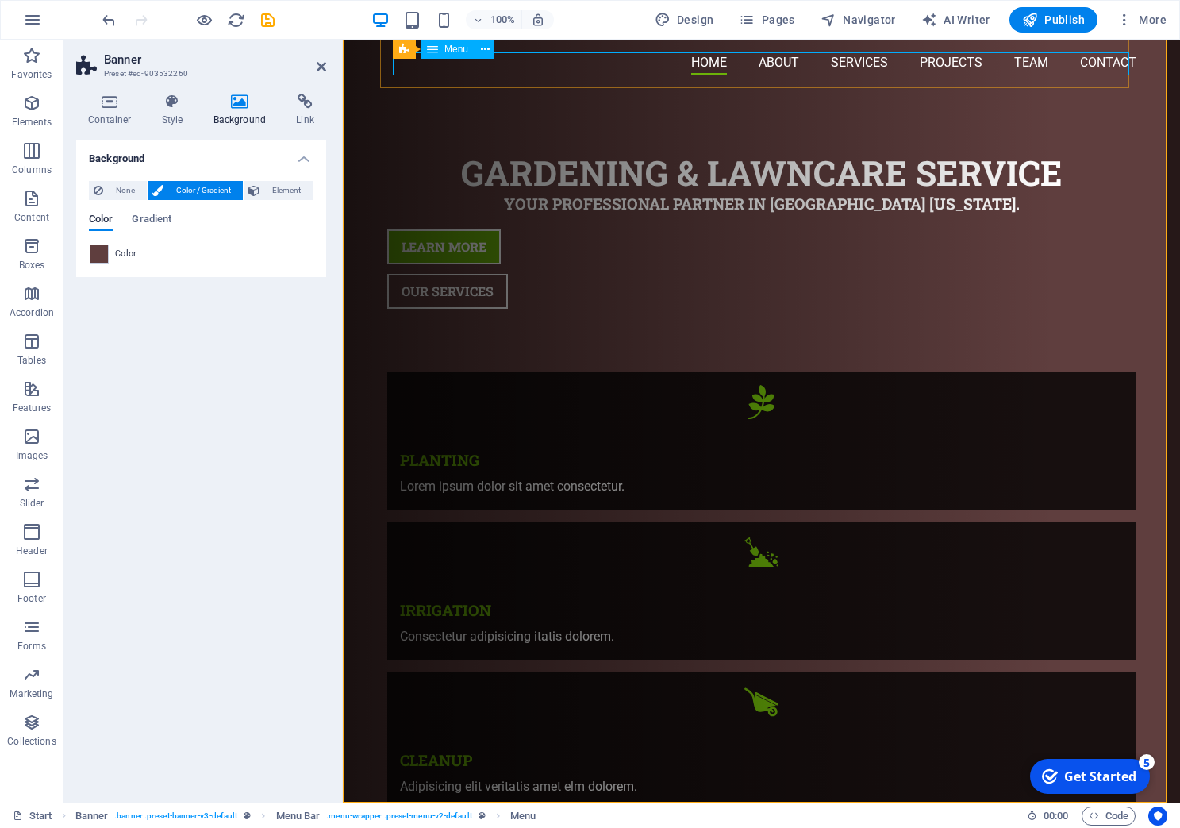
click at [441, 51] on div "Menu" at bounding box center [448, 49] width 54 height 19
click at [437, 50] on icon at bounding box center [432, 49] width 11 height 19
click at [451, 50] on span "Menu" at bounding box center [456, 49] width 24 height 10
click at [414, 46] on icon at bounding box center [413, 49] width 9 height 17
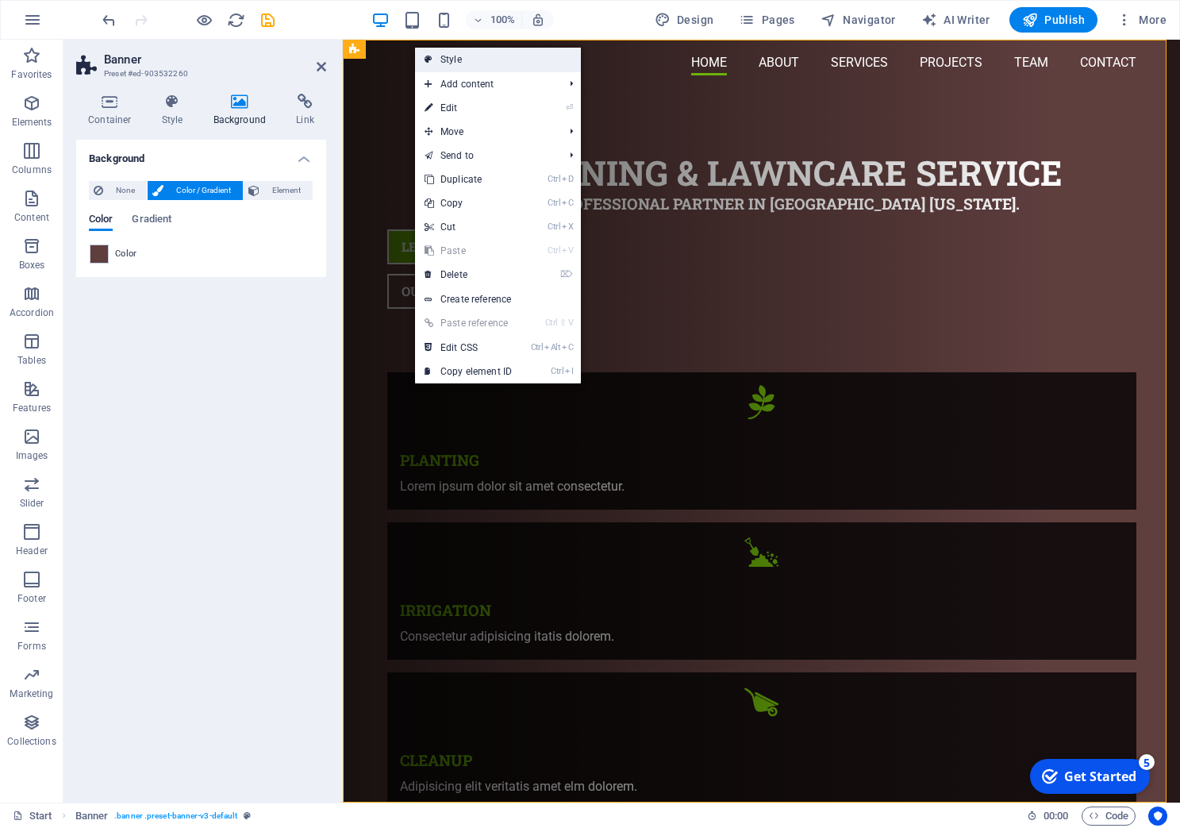
click at [471, 57] on link "Style" at bounding box center [498, 60] width 166 height 24
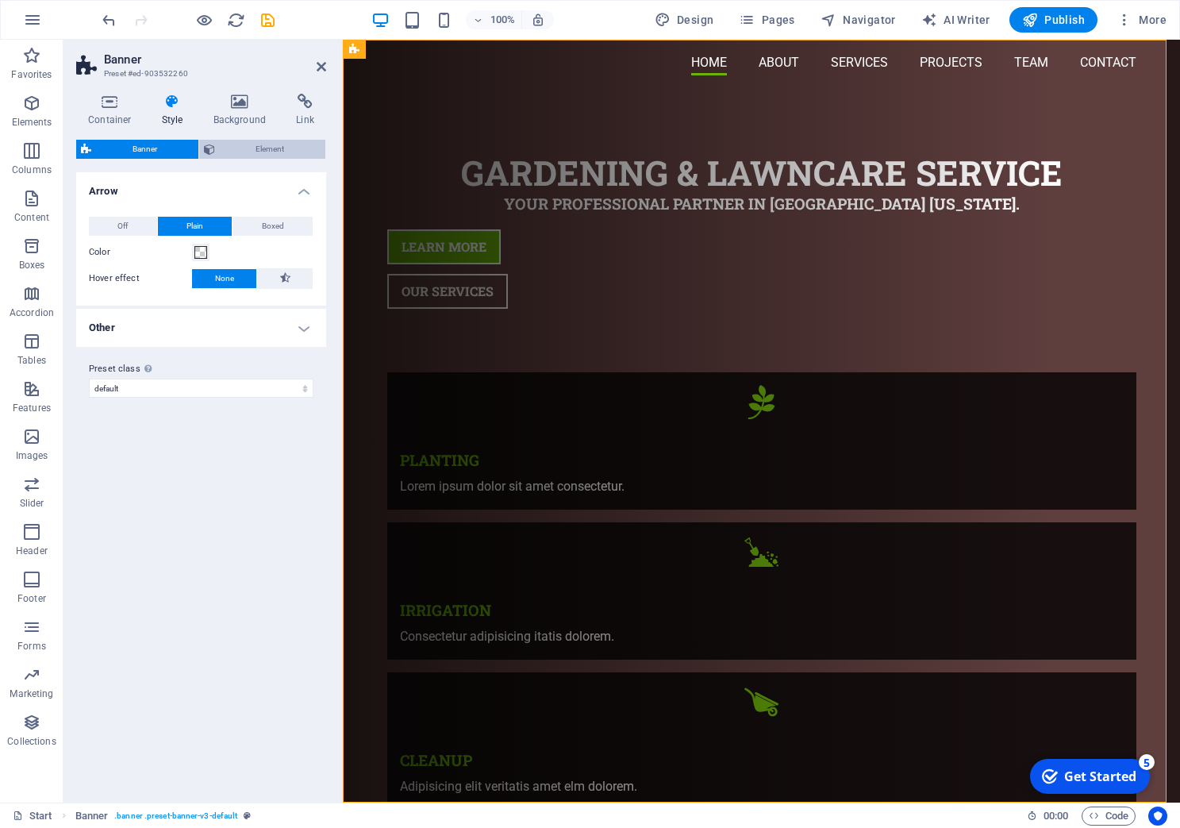
click at [257, 142] on span "Element" at bounding box center [271, 149] width 102 height 19
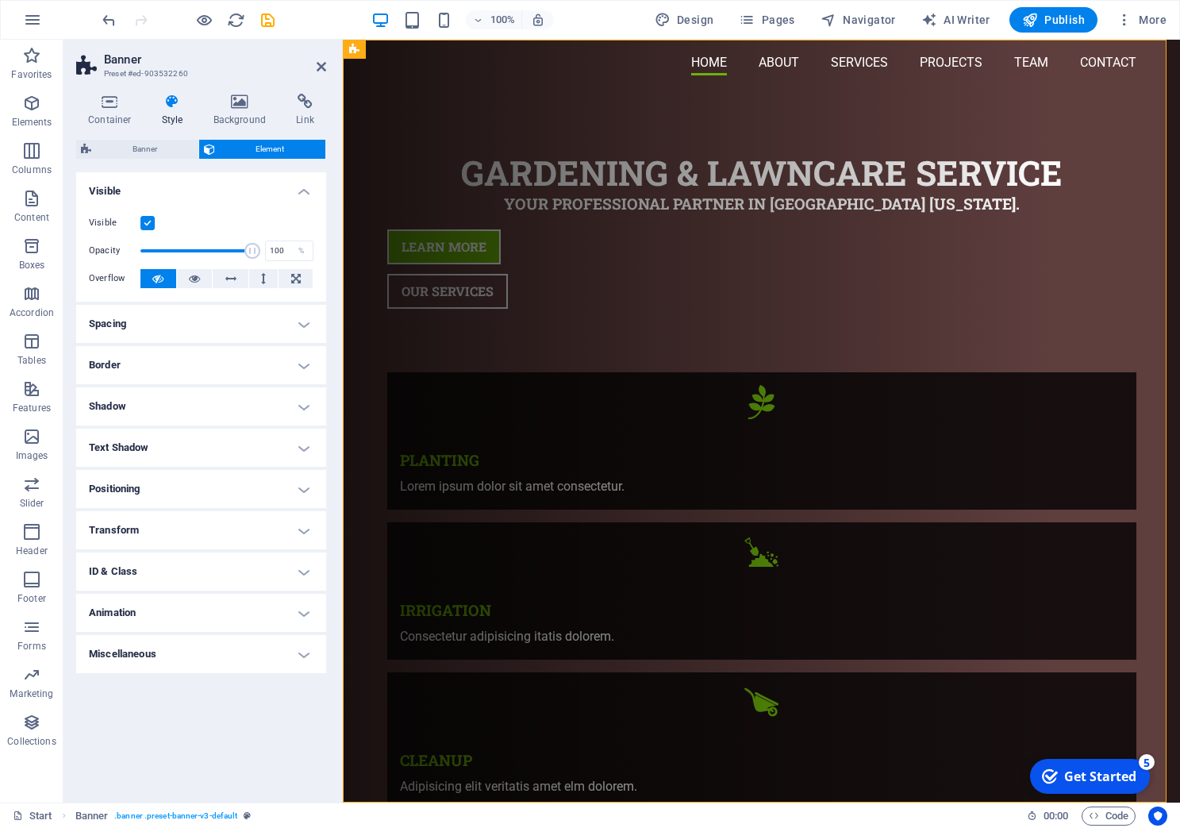
click at [295, 482] on h4 "Positioning" at bounding box center [201, 489] width 250 height 38
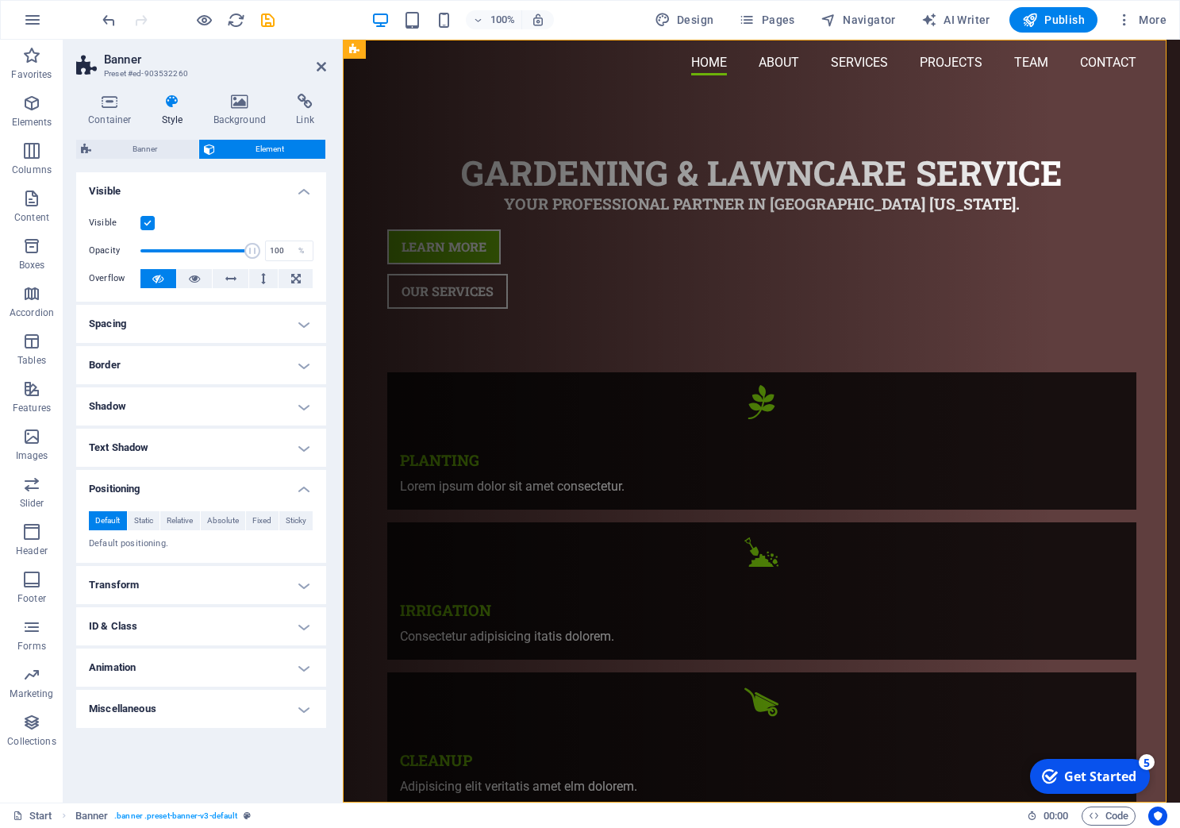
click at [289, 710] on h4 "Miscellaneous" at bounding box center [201, 709] width 250 height 38
click at [164, 589] on h4 "Transform" at bounding box center [201, 585] width 250 height 38
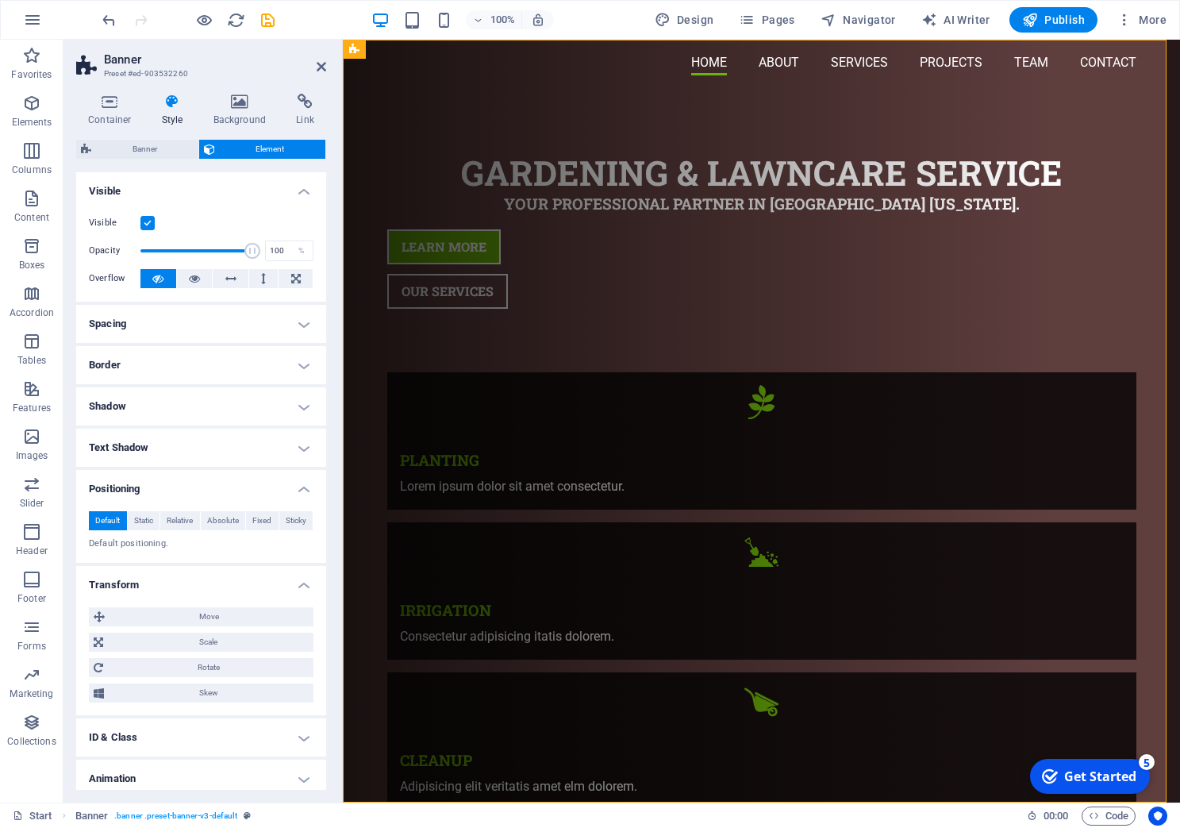
click at [233, 332] on h4 "Spacing" at bounding box center [201, 324] width 250 height 38
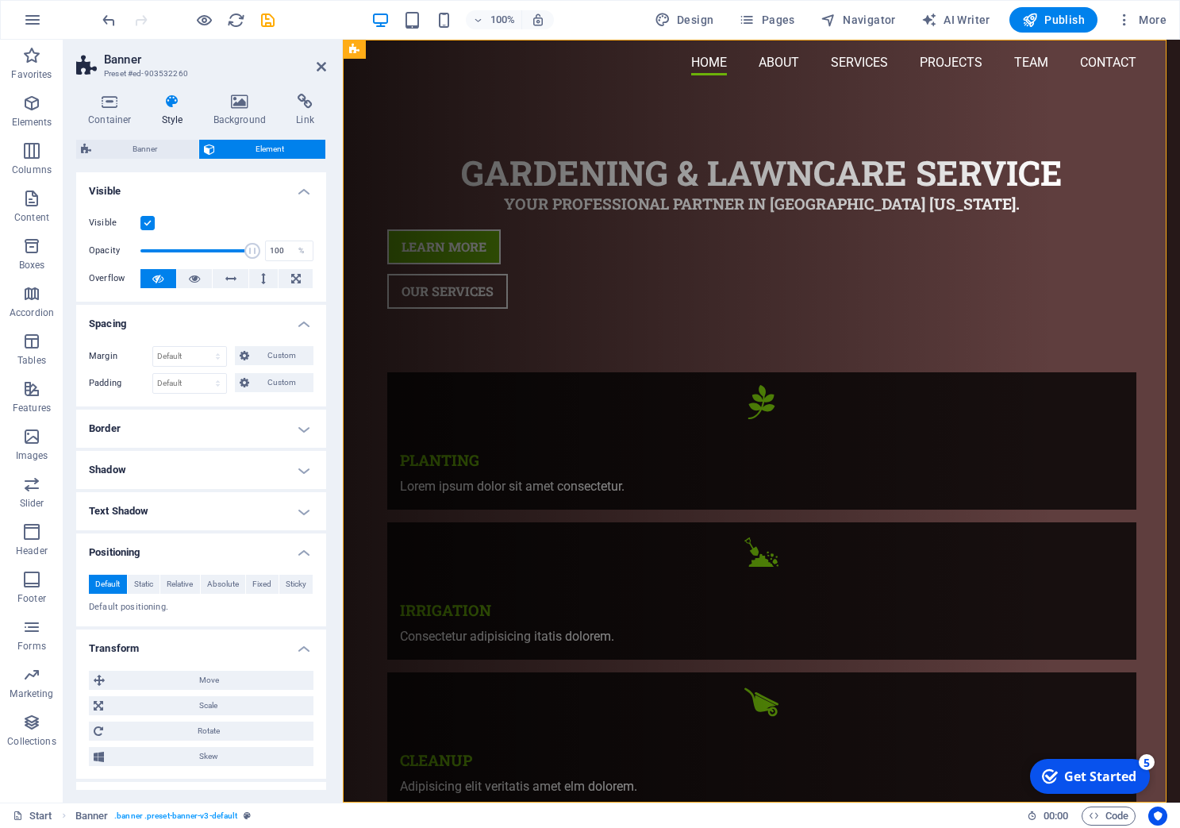
click at [285, 188] on h4 "Visible" at bounding box center [201, 186] width 250 height 29
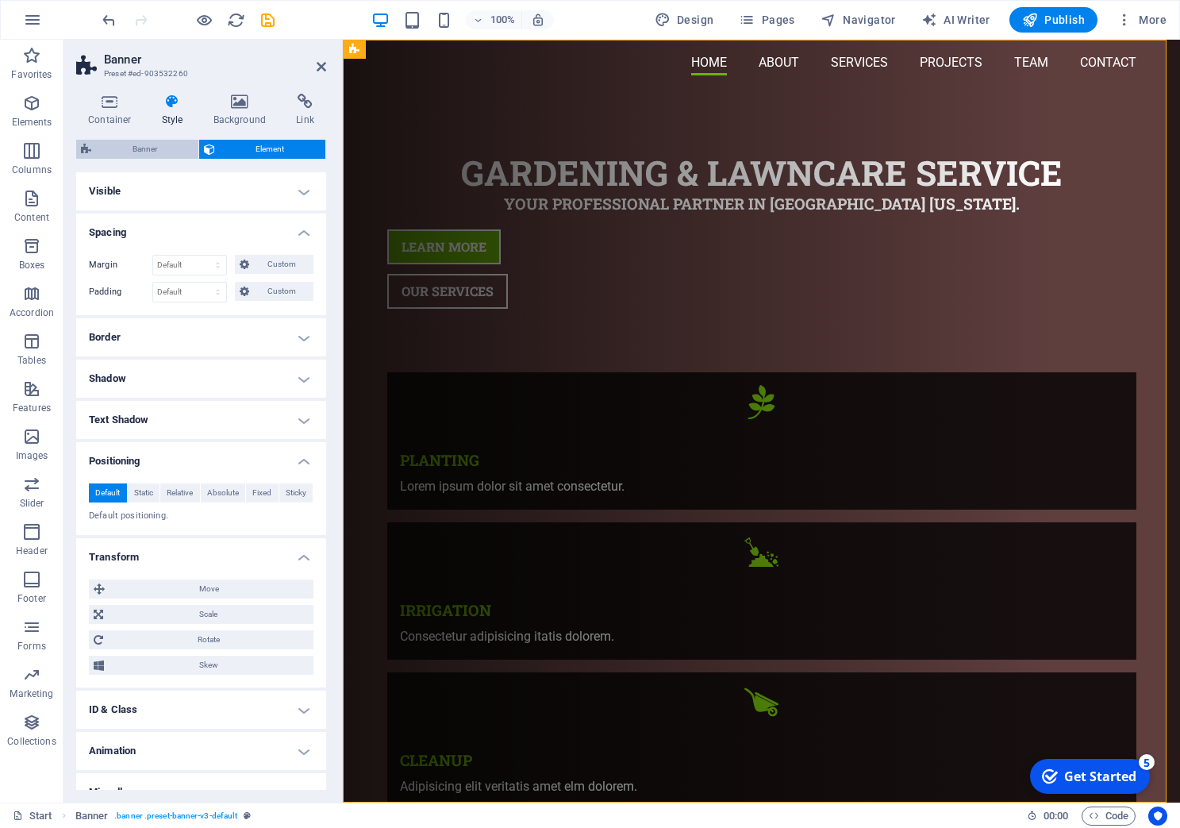
click at [153, 154] on span "Banner" at bounding box center [145, 149] width 98 height 19
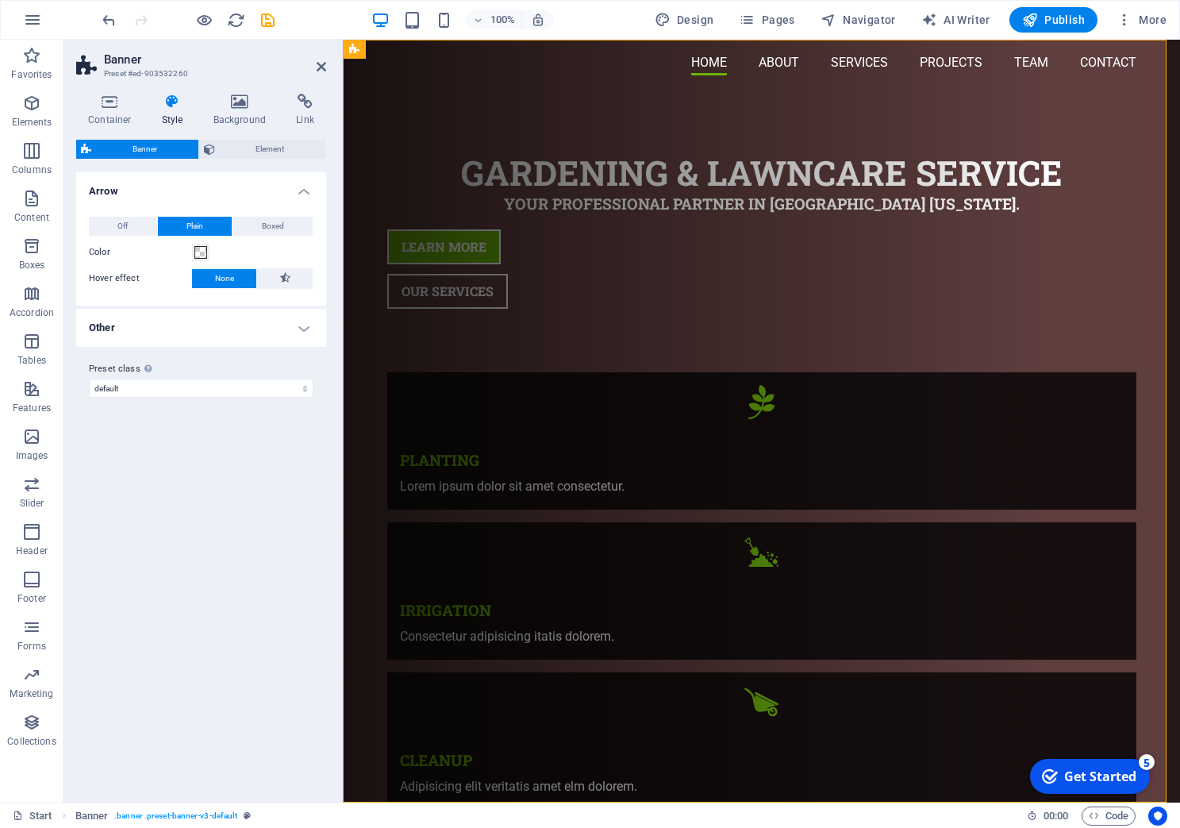
click at [301, 329] on h4 "Other" at bounding box center [201, 328] width 250 height 38
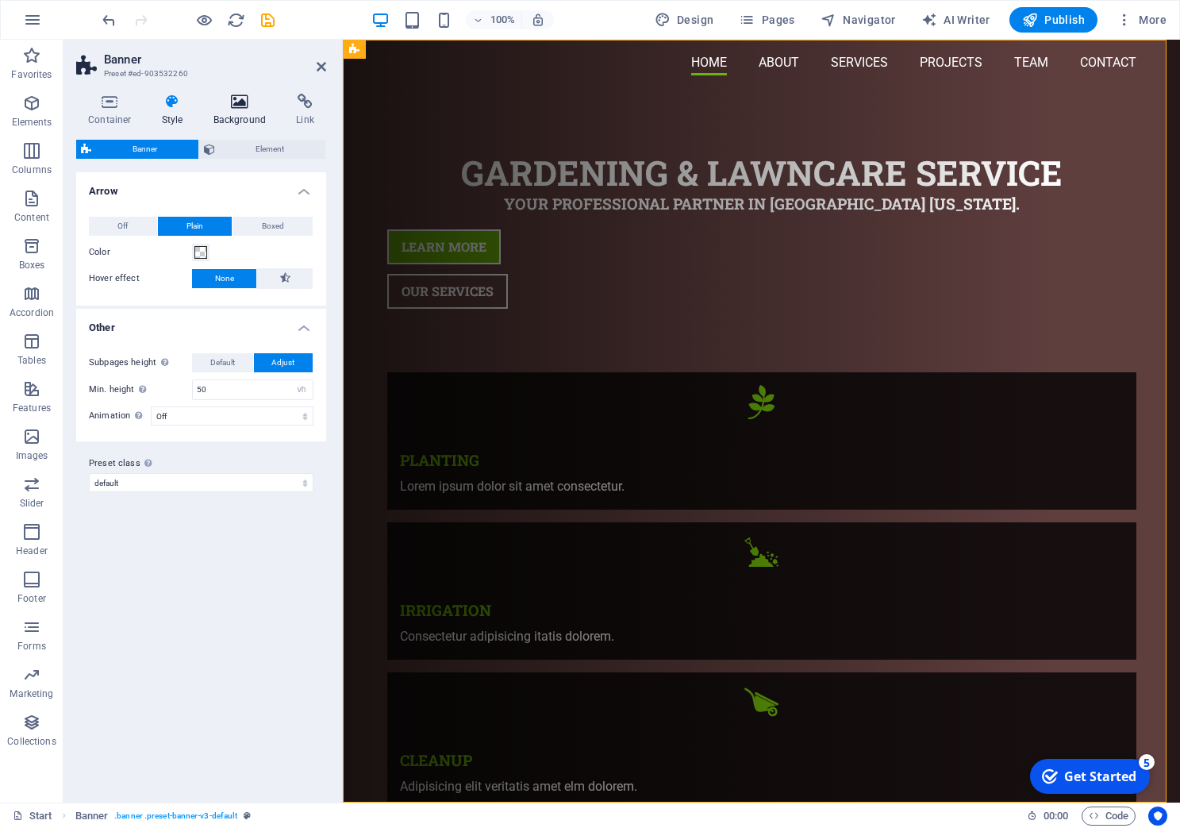
click at [240, 121] on h4 "Background" at bounding box center [243, 110] width 83 height 33
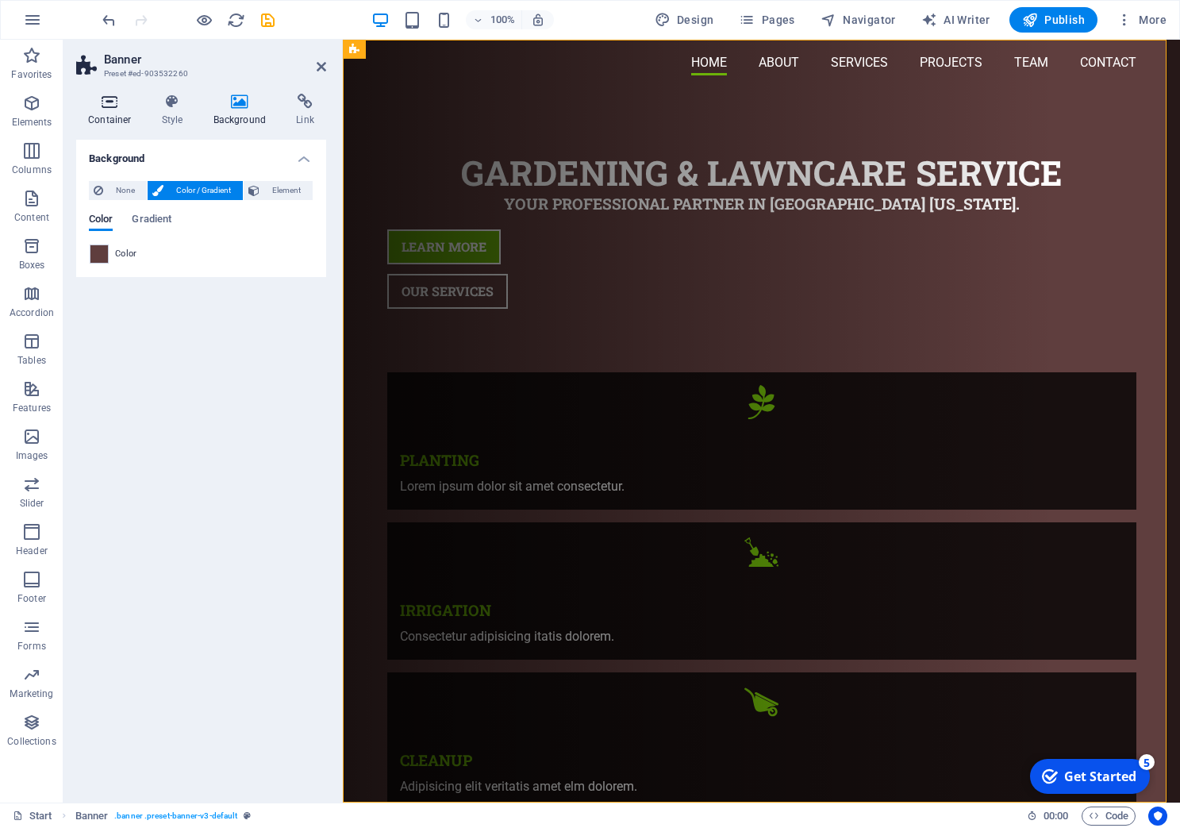
click at [117, 110] on h4 "Container" at bounding box center [113, 110] width 74 height 33
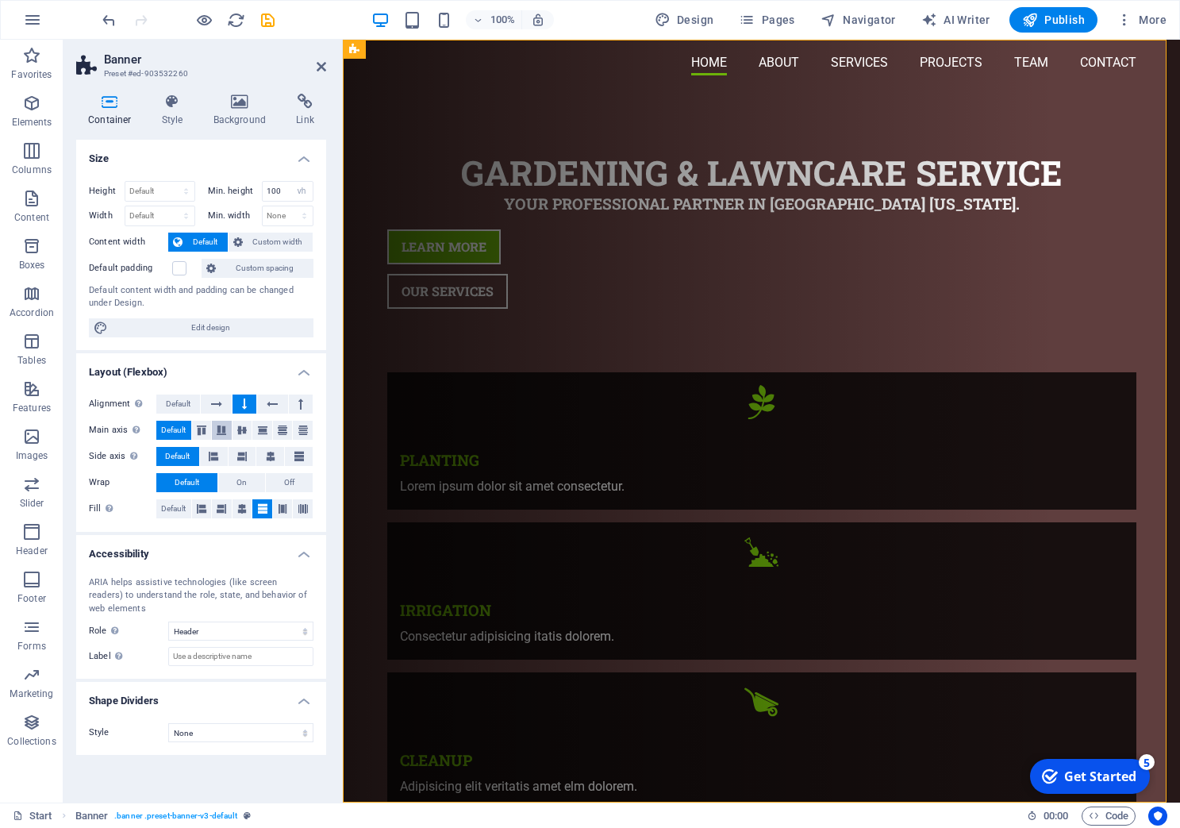
click at [221, 432] on icon at bounding box center [221, 430] width 19 height 10
click at [202, 432] on icon at bounding box center [201, 430] width 19 height 10
click at [179, 433] on span "Default" at bounding box center [173, 430] width 25 height 19
click at [209, 455] on button at bounding box center [214, 456] width 28 height 19
click at [239, 458] on icon at bounding box center [242, 456] width 10 height 19
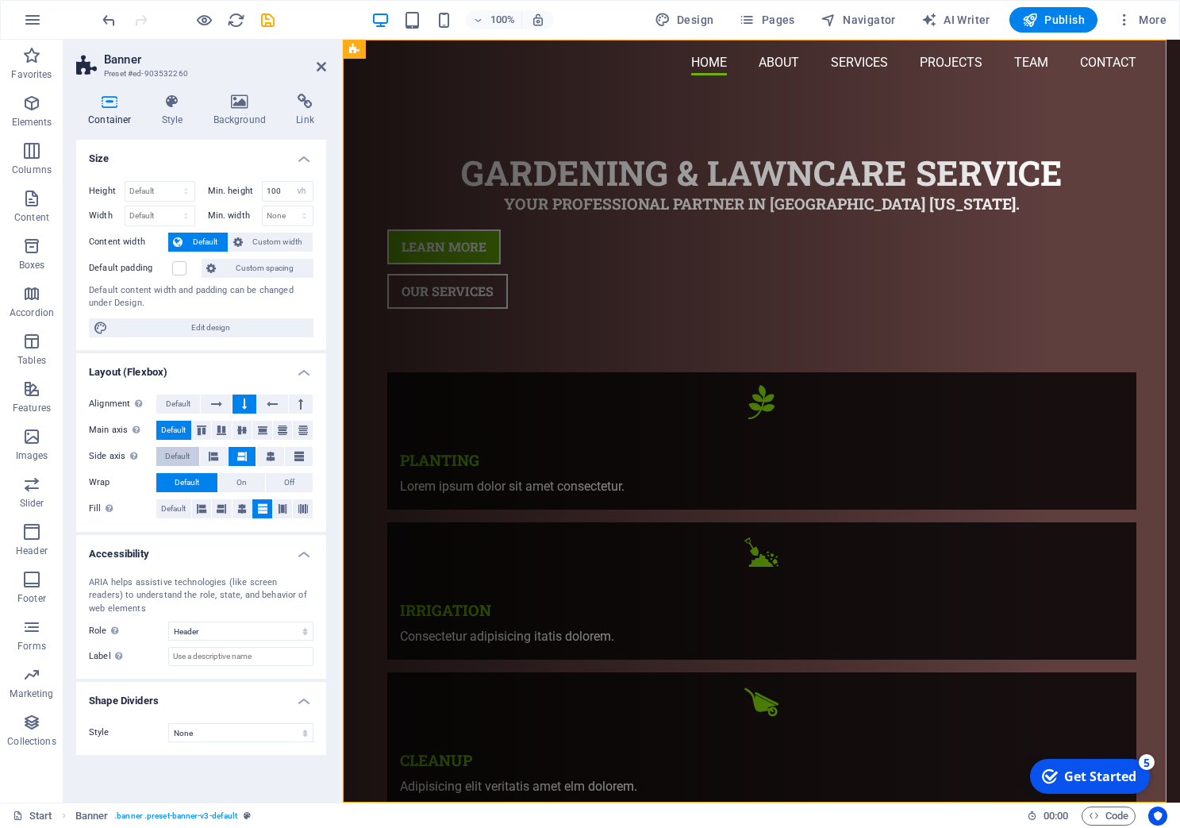
click at [186, 456] on span "Default" at bounding box center [177, 456] width 25 height 19
click at [42, 24] on button "button" at bounding box center [32, 20] width 38 height 38
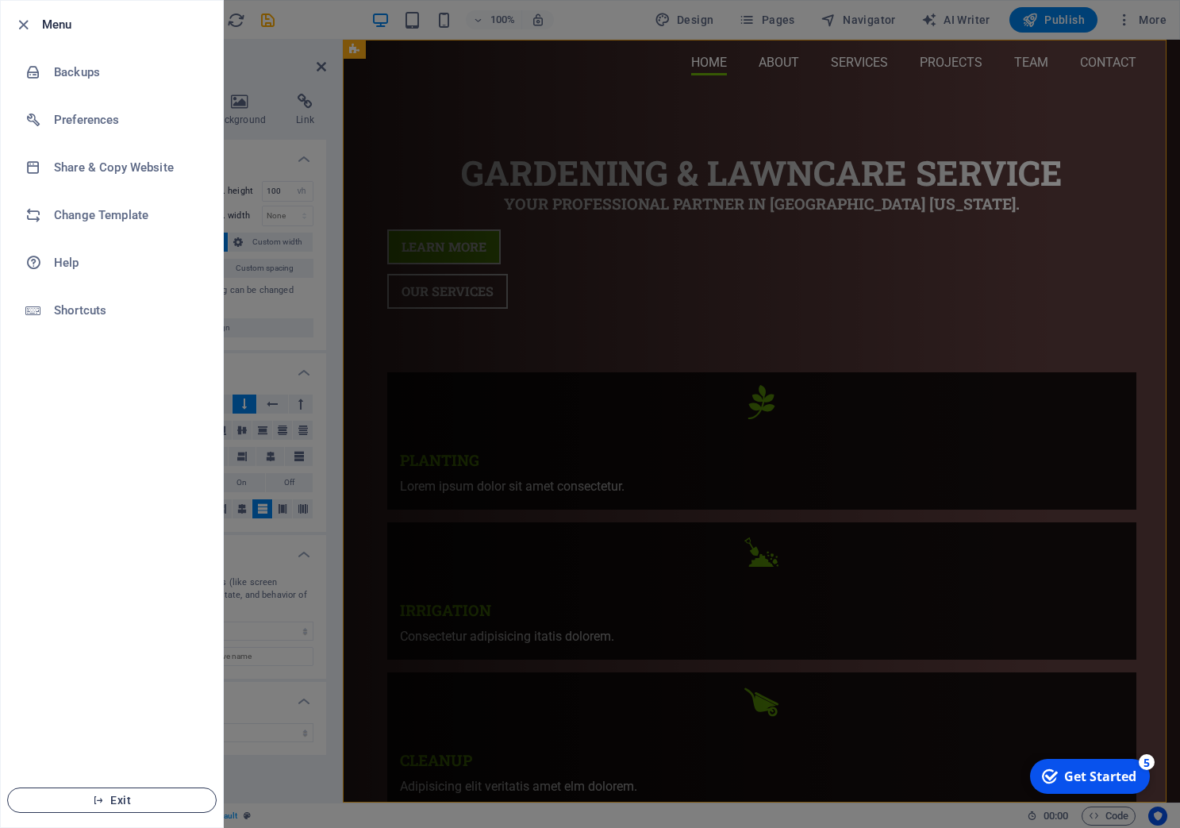
click at [102, 802] on icon "button" at bounding box center [98, 800] width 11 height 11
